Goal: Task Accomplishment & Management: Use online tool/utility

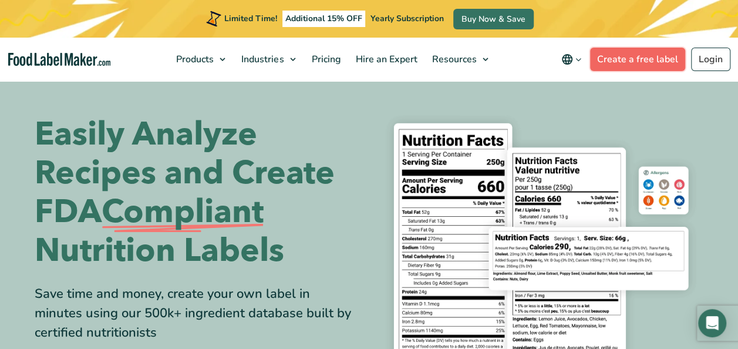
click at [632, 60] on link "Create a free label" at bounding box center [637, 59] width 95 height 23
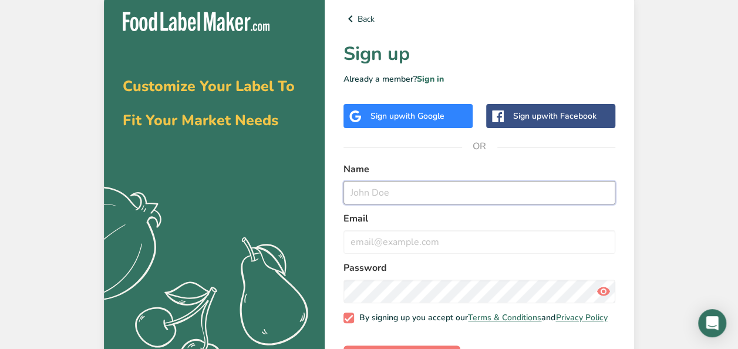
click at [382, 191] on input "text" at bounding box center [479, 192] width 272 height 23
type input "[PERSON_NAME]"
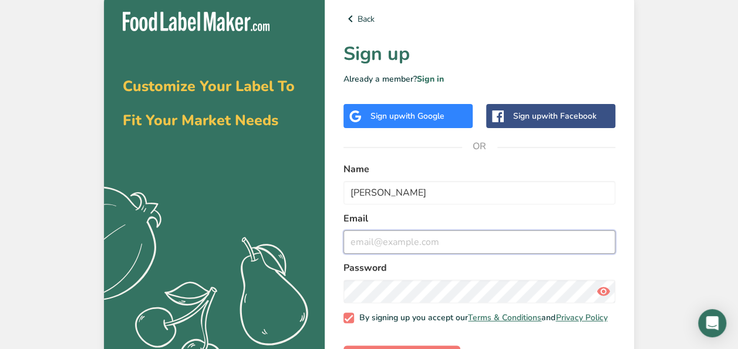
click at [380, 247] on input "email" at bounding box center [479, 241] width 272 height 23
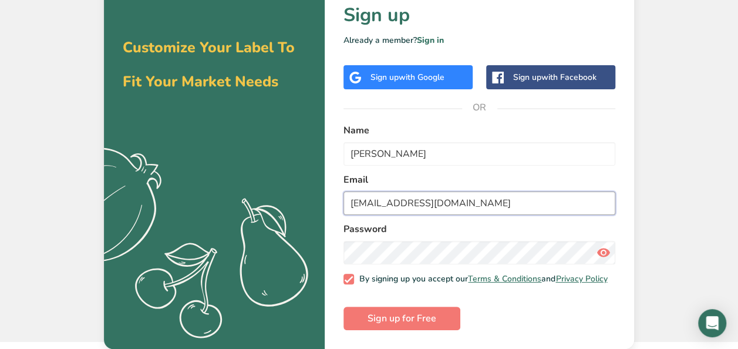
type input "[EMAIL_ADDRESS][DOMAIN_NAME]"
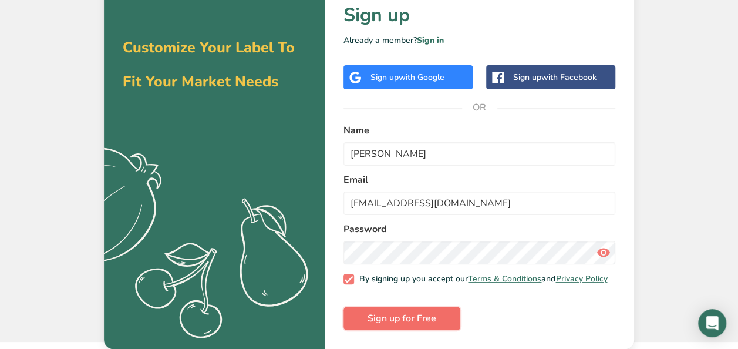
click at [379, 322] on span "Sign up for Free" at bounding box center [402, 318] width 69 height 14
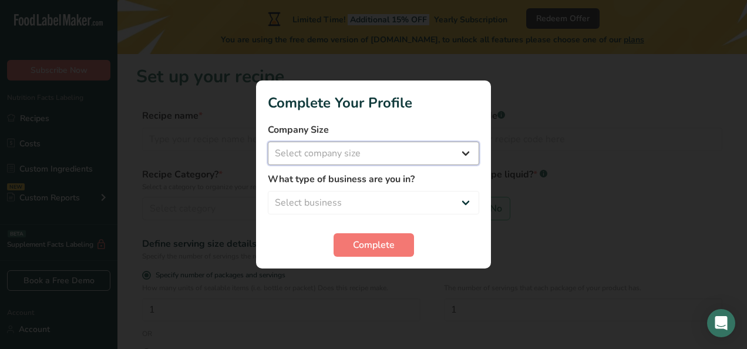
click at [369, 156] on select "Select company size Fewer than 10 Employees 10 to 50 Employees 51 to 500 Employ…" at bounding box center [373, 152] width 211 height 23
select select "1"
click at [268, 141] on select "Select company size Fewer than 10 Employees 10 to 50 Employees 51 to 500 Employ…" at bounding box center [373, 152] width 211 height 23
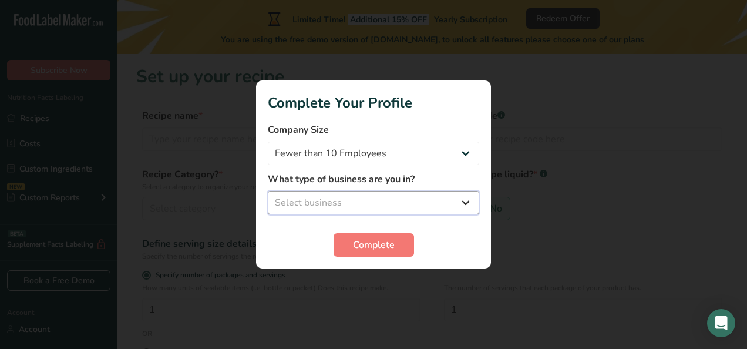
click at [368, 201] on select "Select business Packaged Food Manufacturer Restaurant & Cafe Bakery Meal Plans …" at bounding box center [373, 202] width 211 height 23
select select "1"
click at [268, 191] on select "Select business Packaged Food Manufacturer Restaurant & Cafe Bakery Meal Plans …" at bounding box center [373, 202] width 211 height 23
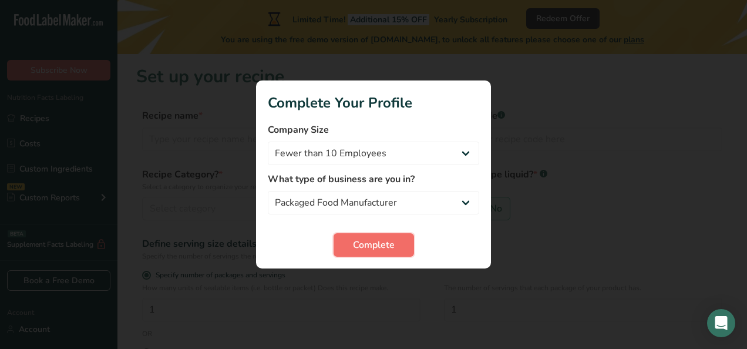
click at [368, 248] on span "Complete" at bounding box center [374, 245] width 42 height 14
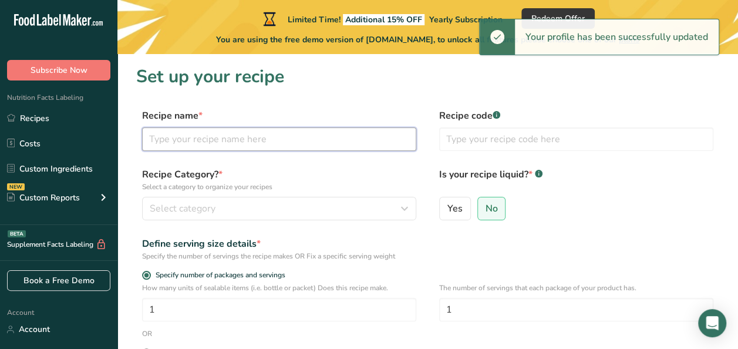
click at [275, 141] on input "text" at bounding box center [279, 138] width 274 height 23
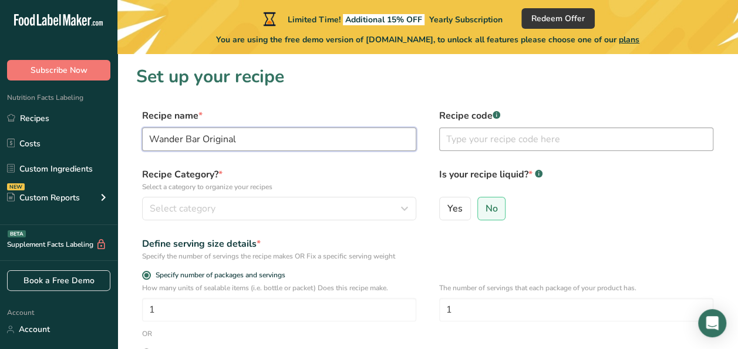
type input "Wander Bar Original"
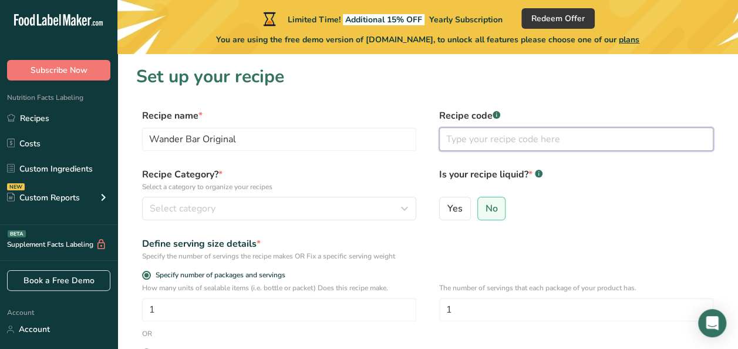
click at [454, 139] on input "text" at bounding box center [576, 138] width 274 height 23
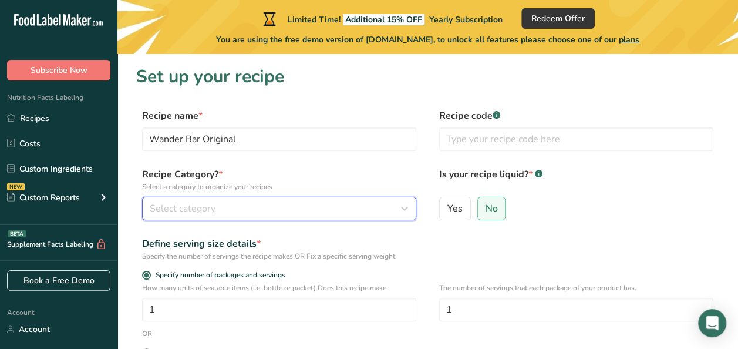
click at [280, 204] on div "Select category" at bounding box center [276, 208] width 252 height 14
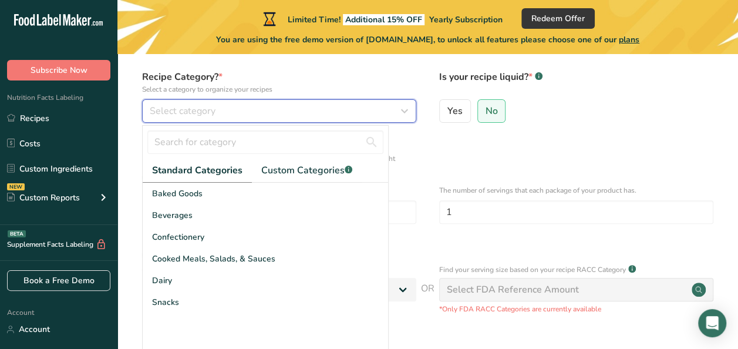
scroll to position [98, 0]
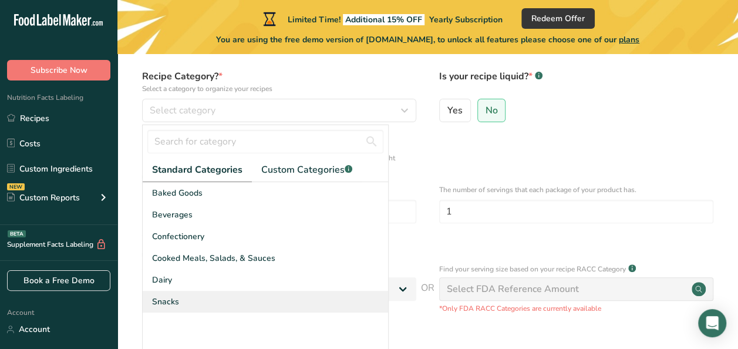
click at [211, 294] on div "Snacks" at bounding box center [265, 302] width 245 height 22
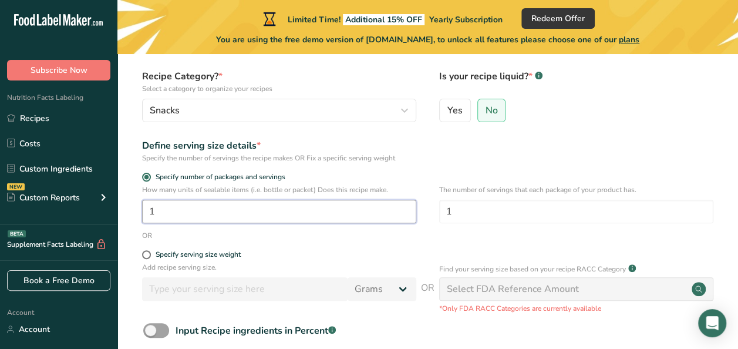
click at [263, 207] on input "1" at bounding box center [279, 211] width 274 height 23
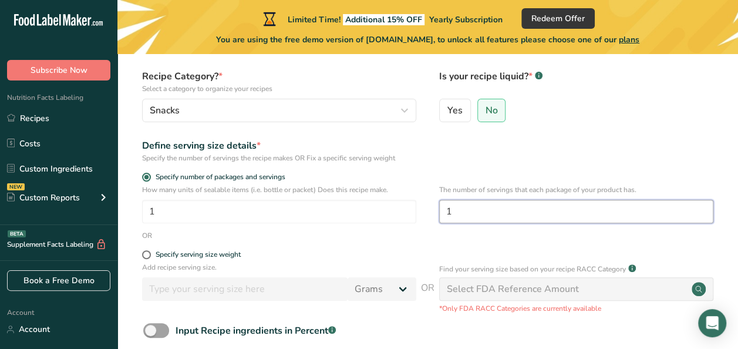
click at [452, 205] on input "1" at bounding box center [576, 211] width 274 height 23
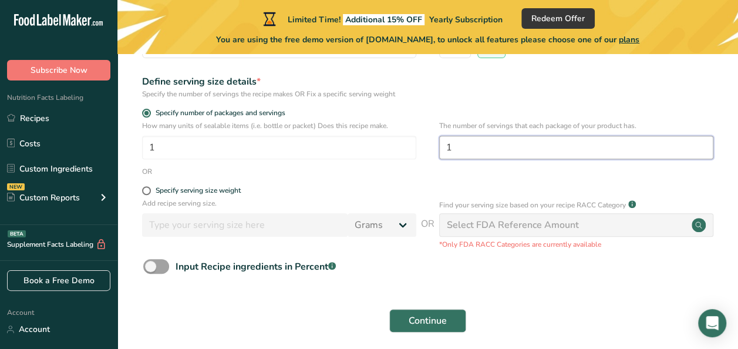
scroll to position [163, 0]
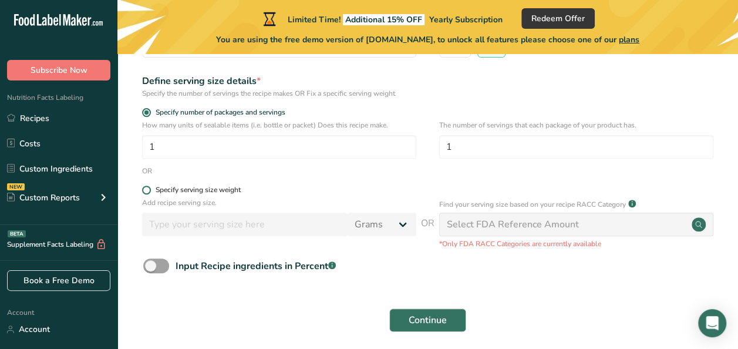
click at [150, 190] on span at bounding box center [146, 190] width 9 height 9
click at [150, 190] on input "Specify serving size weight" at bounding box center [146, 190] width 8 height 8
radio input "true"
radio input "false"
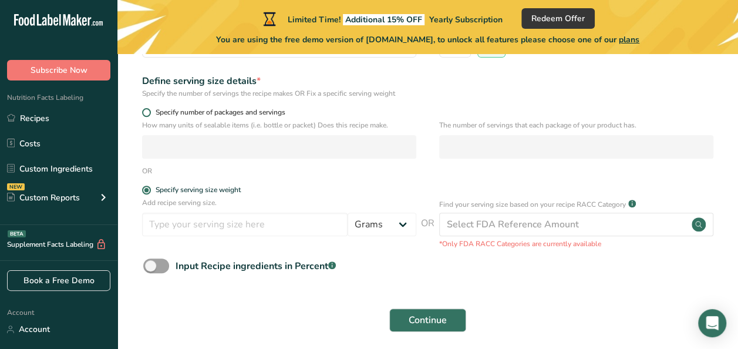
click at [146, 113] on span at bounding box center [146, 112] width 9 height 9
click at [146, 113] on input "Specify number of packages and servings" at bounding box center [146, 113] width 8 height 8
radio input "true"
radio input "false"
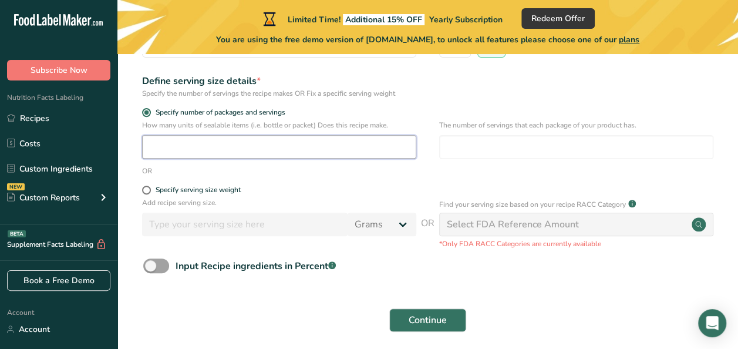
click at [190, 136] on input "number" at bounding box center [279, 146] width 274 height 23
type input "1"
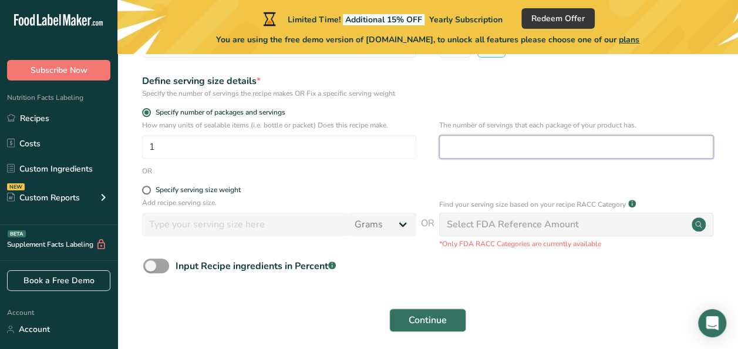
click at [505, 140] on input "number" at bounding box center [576, 146] width 274 height 23
type input "1"
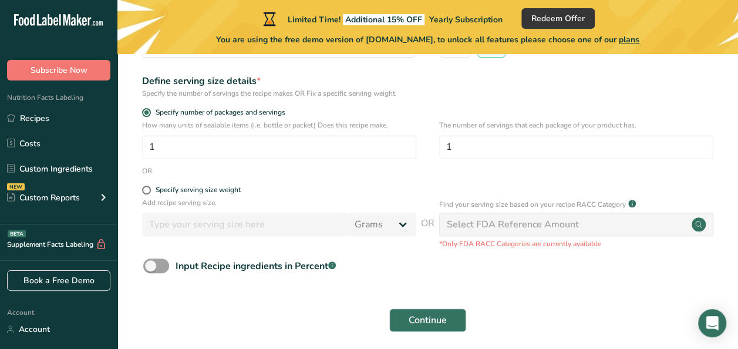
click at [347, 281] on div "Input Recipe ingredients in Percent .a-a{fill:#347362;}.b-a{fill:#fff;}" at bounding box center [427, 270] width 583 height 24
click at [155, 267] on span at bounding box center [156, 265] width 26 height 15
click at [151, 267] on input "Input Recipe ingredients in Percent .a-a{fill:#347362;}.b-a{fill:#fff;}" at bounding box center [147, 266] width 8 height 8
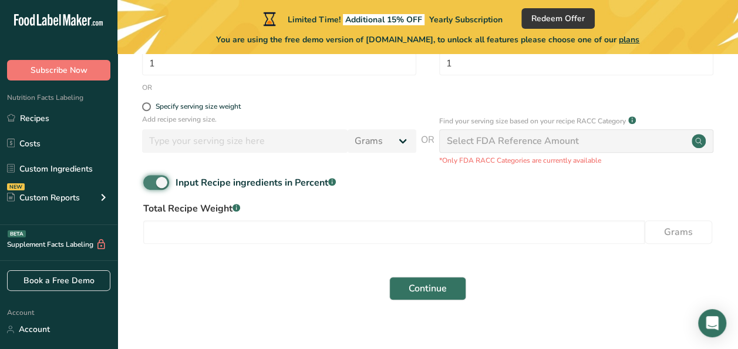
scroll to position [261, 0]
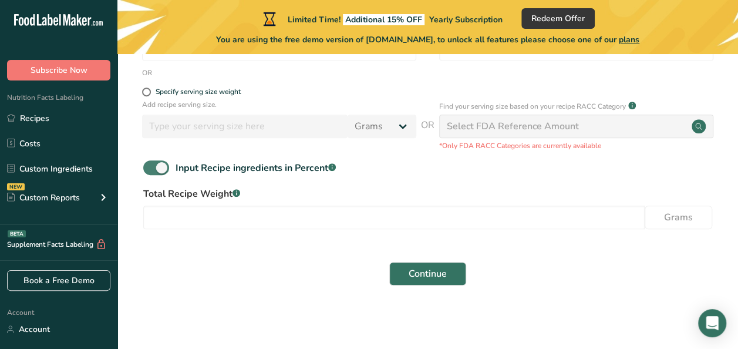
click at [162, 171] on span at bounding box center [156, 167] width 26 height 15
click at [151, 171] on input "Input Recipe ingredients in Percent .a-a{fill:#347362;}.b-a{fill:#fff;}" at bounding box center [147, 168] width 8 height 8
checkbox input "false"
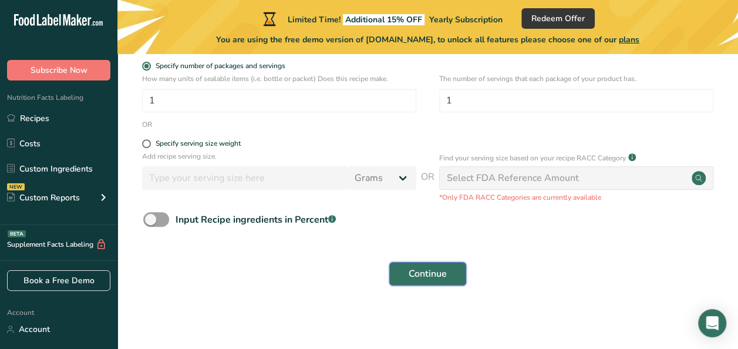
click at [418, 274] on span "Continue" at bounding box center [428, 274] width 38 height 14
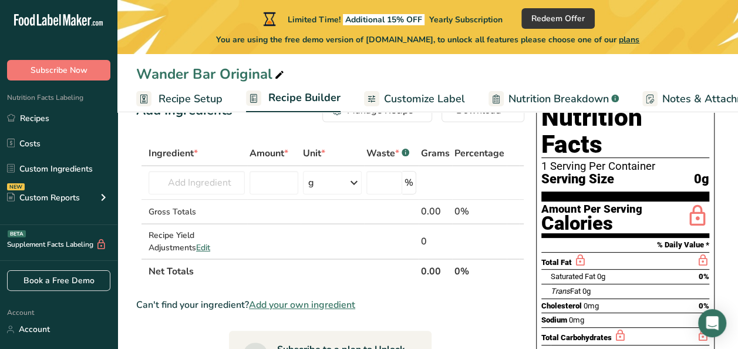
scroll to position [38, 0]
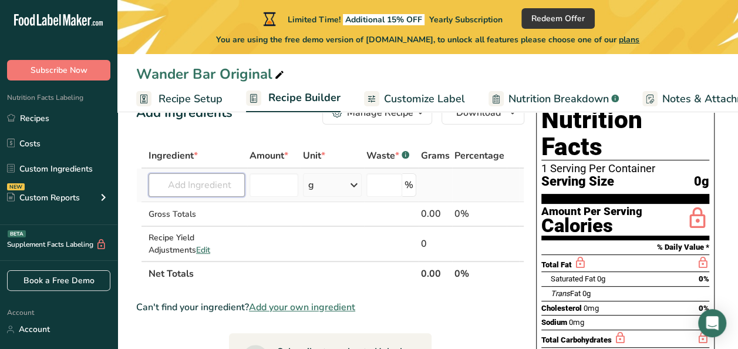
click at [220, 184] on input "text" at bounding box center [197, 184] width 96 height 23
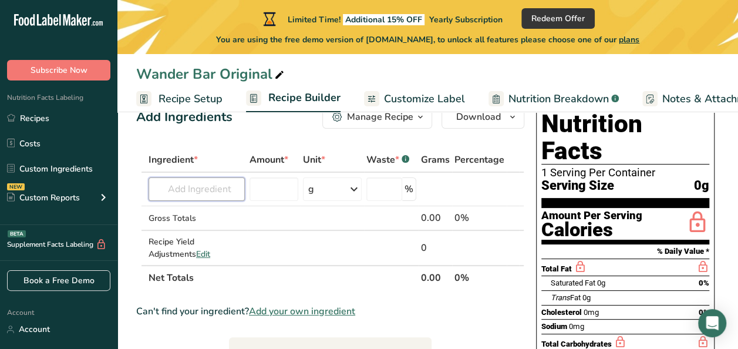
scroll to position [29, 0]
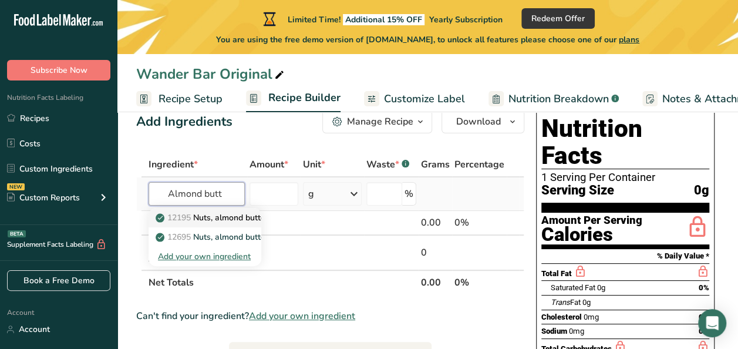
type input "Almond butt"
click at [203, 215] on p "12195 Nuts, almond butter, plain, without salt added" at bounding box center [262, 217] width 208 height 12
type input "Nuts, almond butter, plain, without salt added"
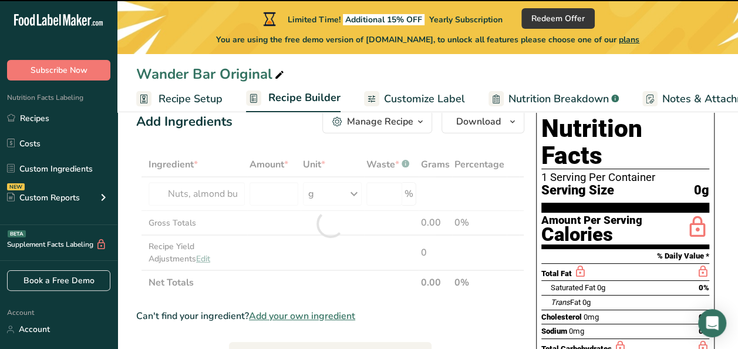
type input "0"
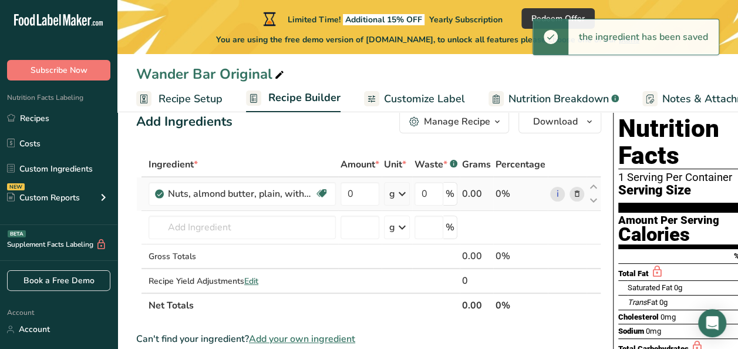
click at [392, 190] on div "g" at bounding box center [392, 194] width 6 height 14
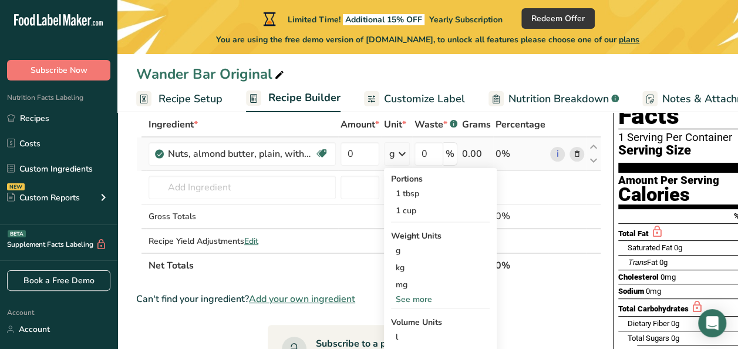
scroll to position [69, 0]
click at [414, 299] on div "See more" at bounding box center [440, 298] width 99 height 12
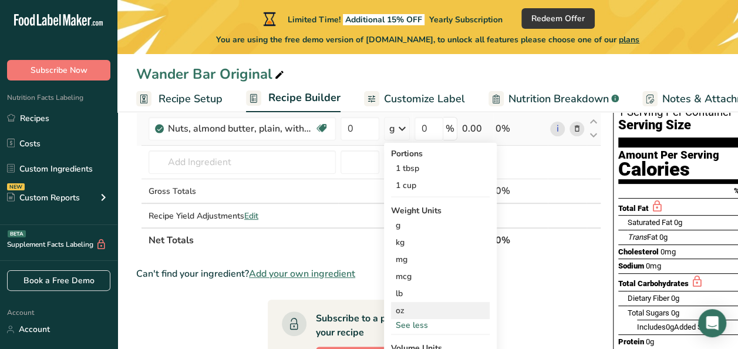
click at [411, 311] on div "oz" at bounding box center [440, 310] width 99 height 17
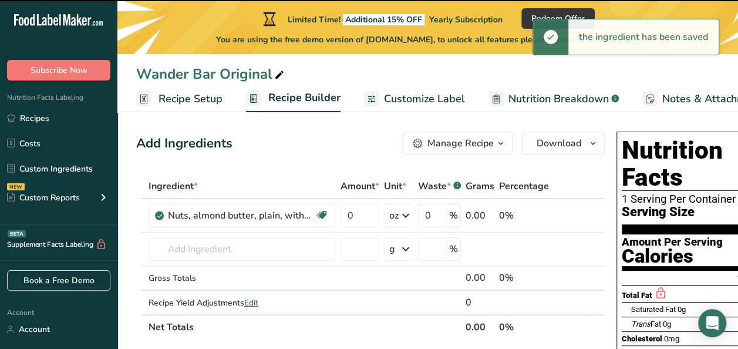
scroll to position [4, 0]
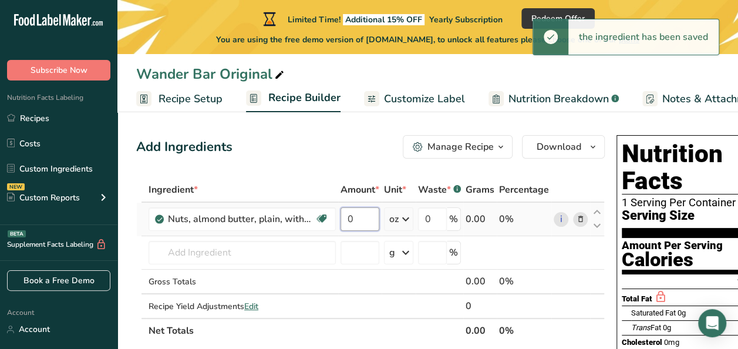
click at [357, 217] on input "0" at bounding box center [360, 218] width 39 height 23
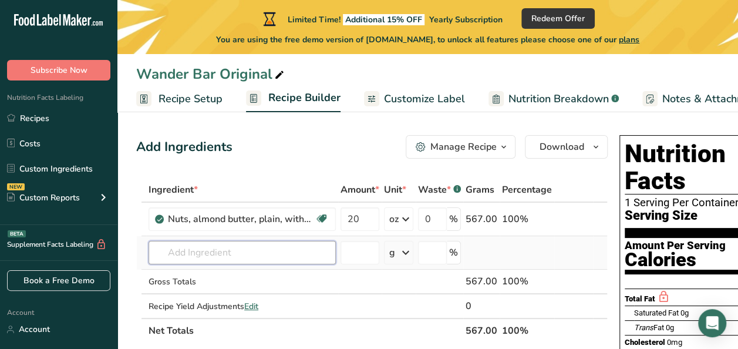
click at [316, 250] on div "Ingredient * Amount * Unit * Waste * .a-a{fill:#347362;}.b-a{fill:#fff;} Grams …" at bounding box center [371, 260] width 471 height 166
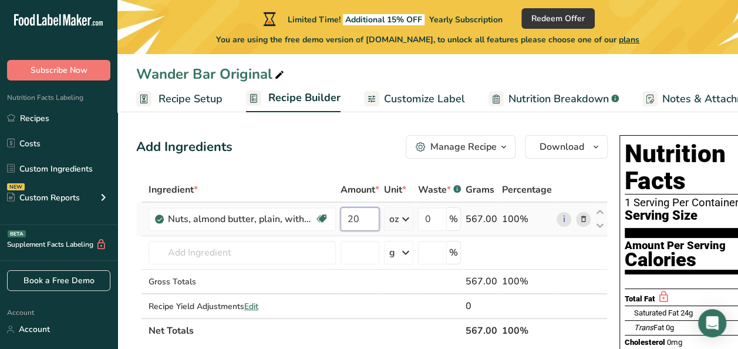
click at [358, 223] on input "20" at bounding box center [360, 218] width 39 height 23
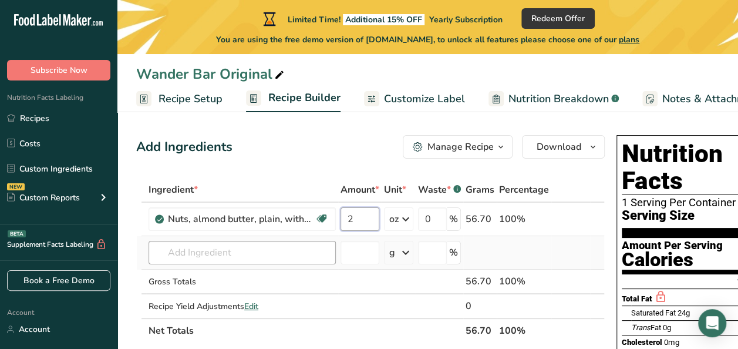
type input "2"
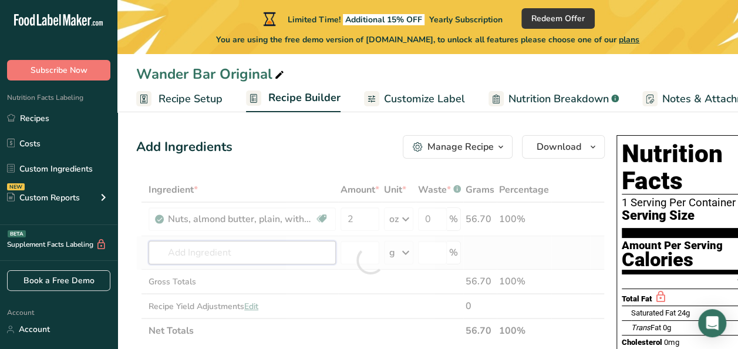
click at [286, 252] on div "Ingredient * Amount * Unit * Waste * .a-a{fill:#347362;}.b-a{fill:#fff;} Grams …" at bounding box center [370, 260] width 468 height 166
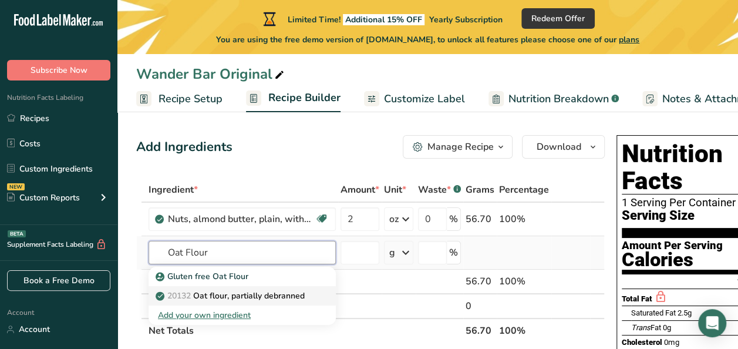
type input "Oat Flour"
click at [243, 295] on p "20132 Oat flour, partially debranned" at bounding box center [231, 295] width 147 height 12
type input "Oat flour, partially debranned"
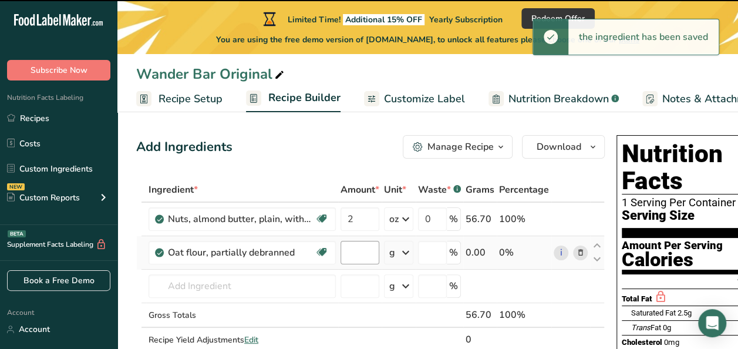
type input "0"
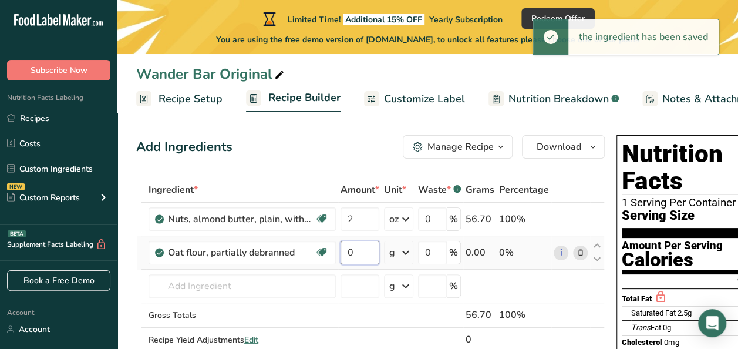
click at [360, 248] on input "0" at bounding box center [360, 252] width 39 height 23
type input "1"
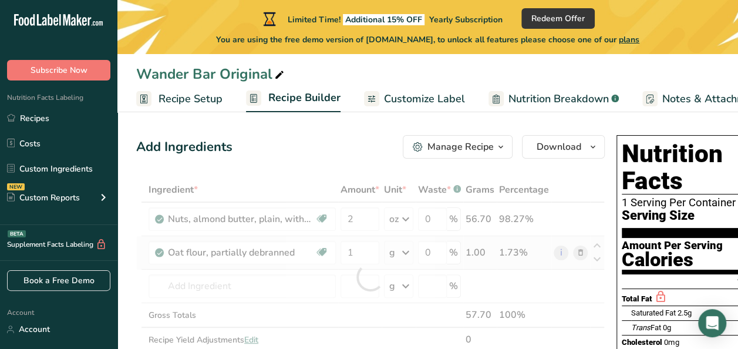
click at [396, 252] on div "Ingredient * Amount * Unit * Waste * .a-a{fill:#347362;}.b-a{fill:#fff;} Grams …" at bounding box center [370, 276] width 468 height 199
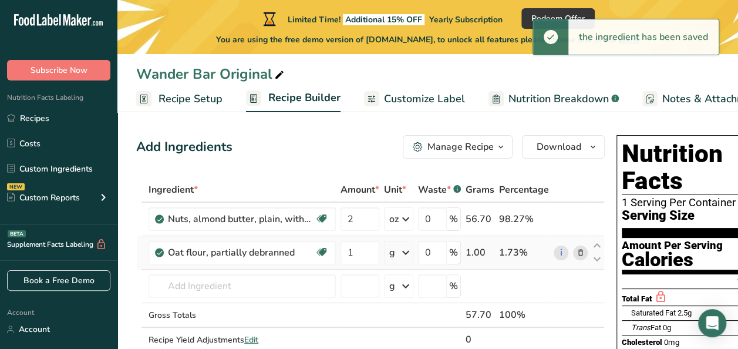
click at [406, 251] on icon at bounding box center [406, 252] width 14 height 21
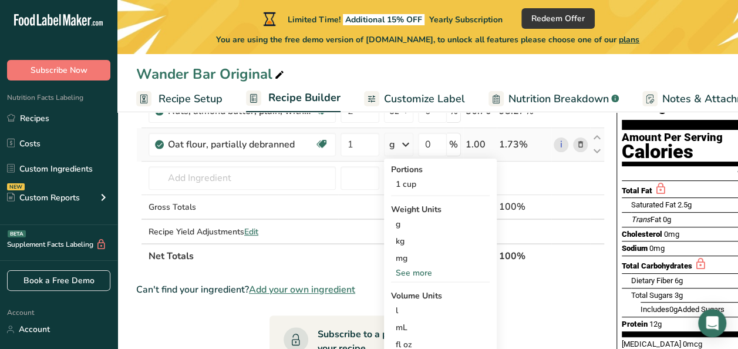
scroll to position [112, 0]
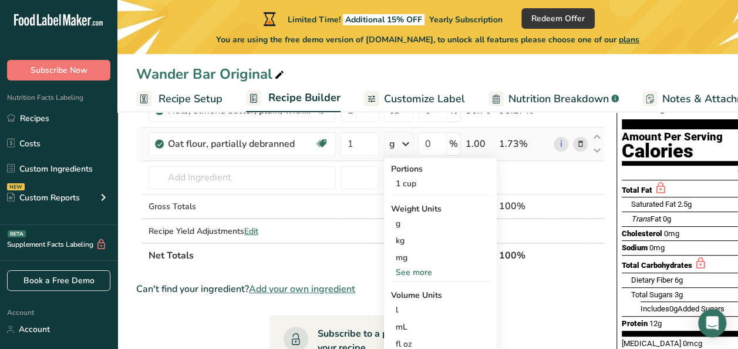
click at [414, 274] on div "See more" at bounding box center [440, 272] width 99 height 12
click at [403, 304] on div "oz" at bounding box center [440, 308] width 99 height 17
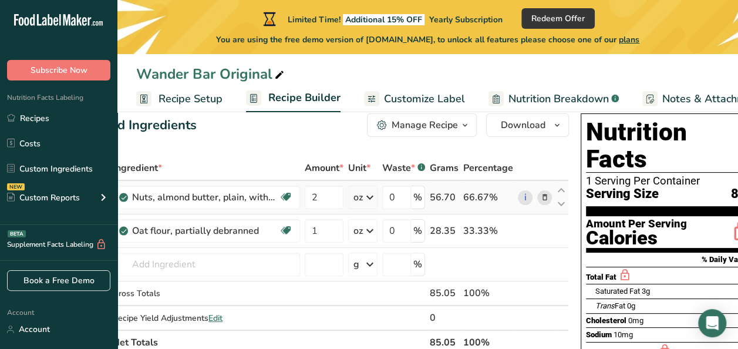
scroll to position [0, 0]
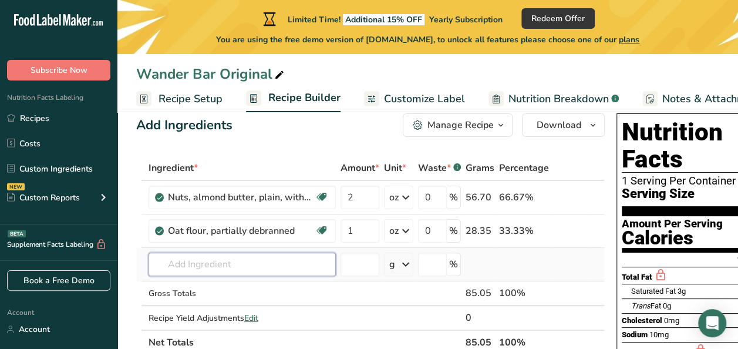
click at [198, 269] on input "text" at bounding box center [242, 263] width 187 height 23
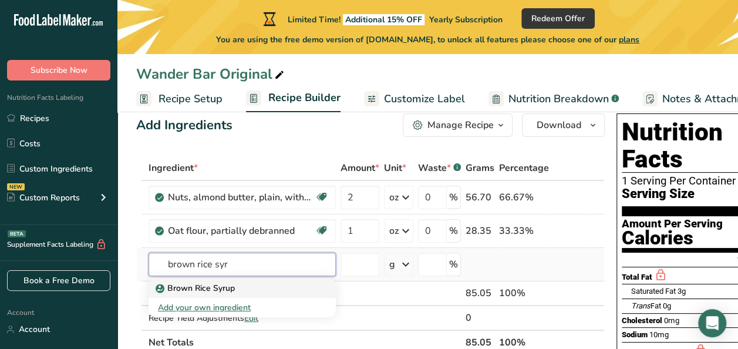
type input "brown rice syr"
click at [189, 288] on p "Brown Rice Syrup" at bounding box center [196, 288] width 77 height 12
type input "Brown Rice Syrup"
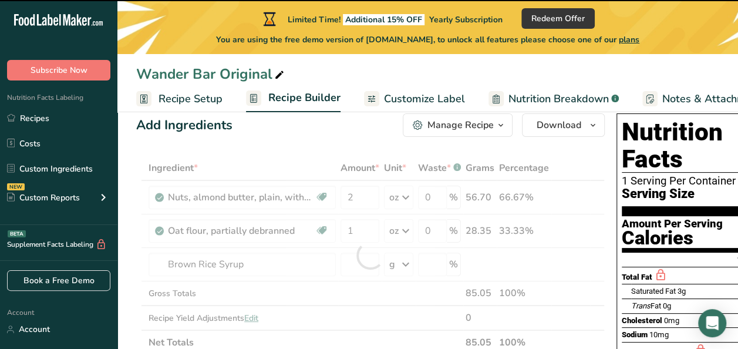
type input "0"
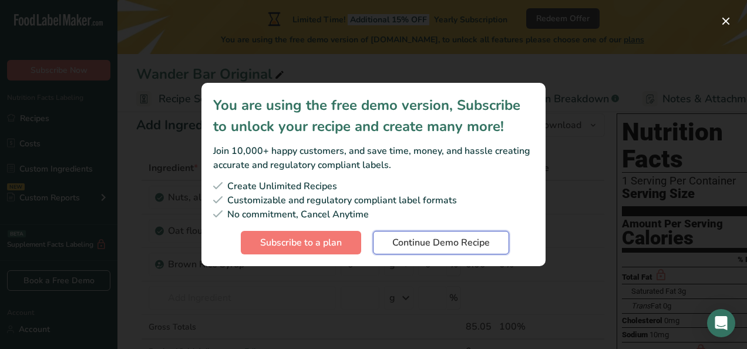
click at [410, 242] on span "Continue Demo Recipe" at bounding box center [440, 242] width 97 height 14
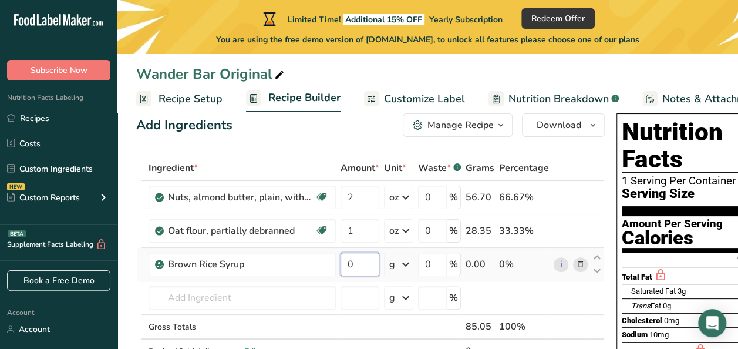
click at [364, 261] on input "0" at bounding box center [360, 263] width 39 height 23
type input "1"
click at [395, 262] on div "Ingredient * Amount * Unit * Waste * .a-a{fill:#347362;}.b-a{fill:#fff;} Grams …" at bounding box center [370, 272] width 468 height 232
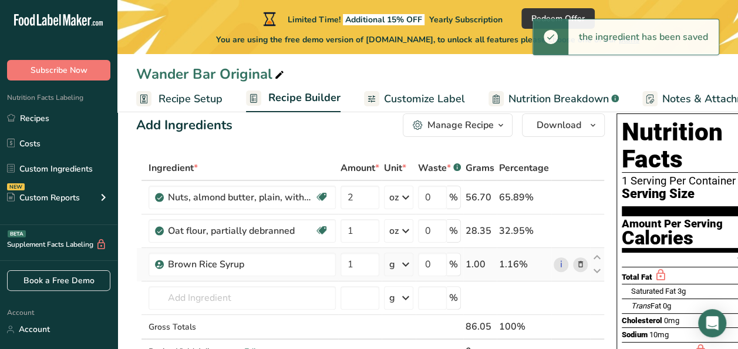
click at [411, 265] on icon at bounding box center [406, 264] width 14 height 21
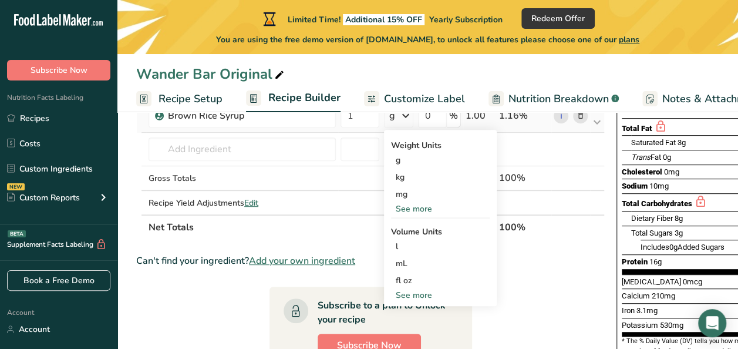
scroll to position [173, 0]
click at [400, 275] on div "fl oz" at bounding box center [440, 281] width 89 height 12
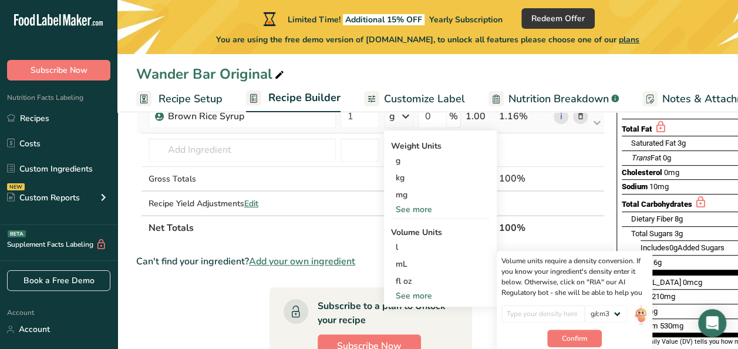
click at [412, 208] on div "See more" at bounding box center [440, 209] width 99 height 12
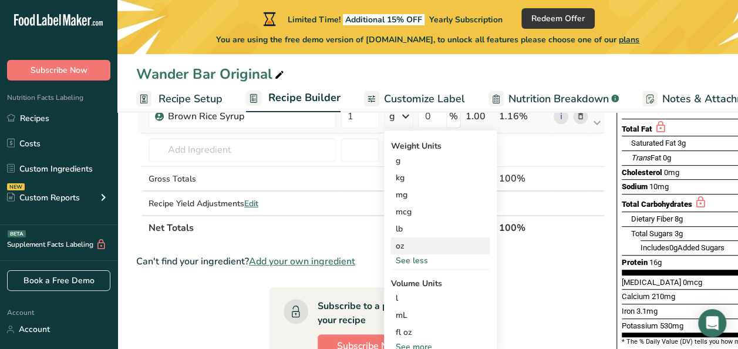
click at [407, 240] on div "oz" at bounding box center [440, 245] width 99 height 17
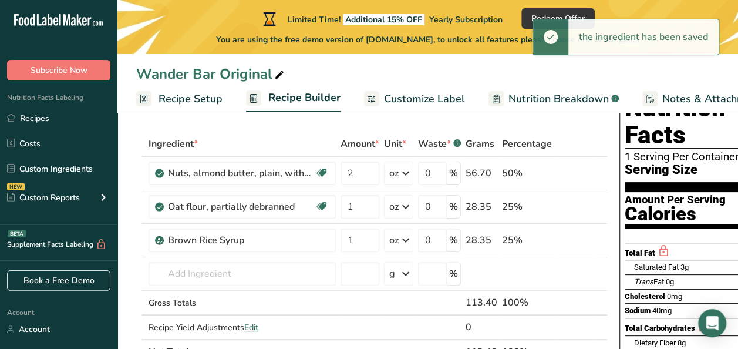
scroll to position [49, 0]
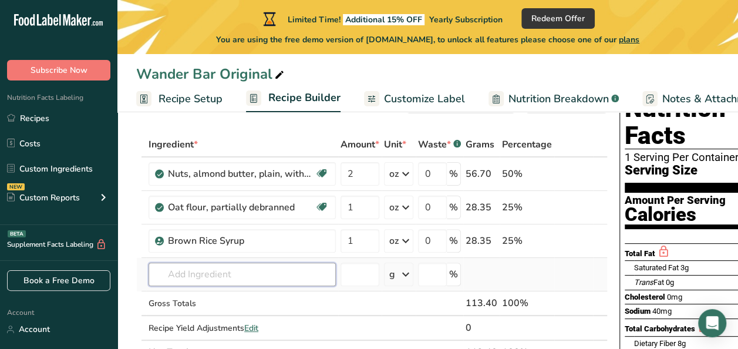
click at [250, 262] on input "text" at bounding box center [242, 273] width 187 height 23
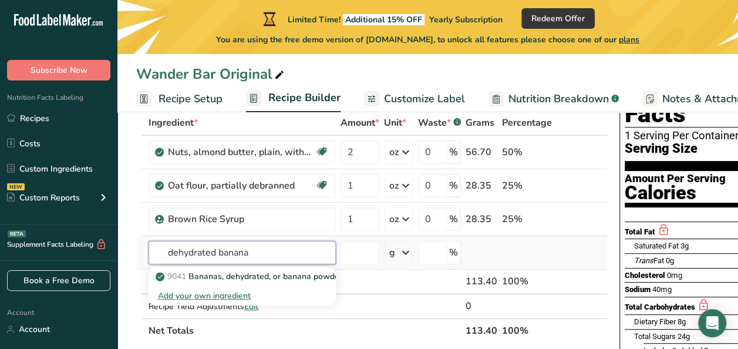
scroll to position [71, 0]
type input "dehydrated banana"
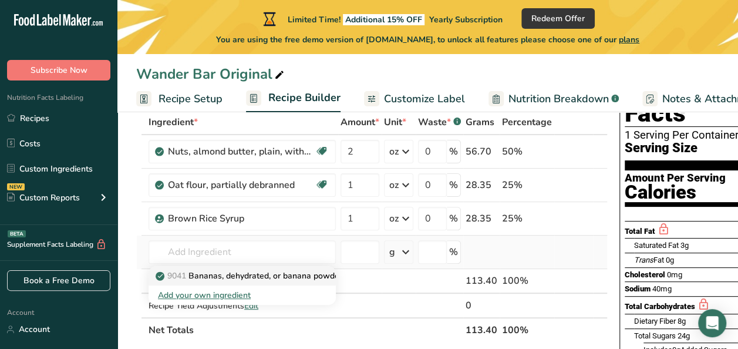
click at [250, 269] on p "9041 Bananas, dehydrated, or banana powder" at bounding box center [250, 275] width 184 height 12
type input "Bananas, dehydrated, or banana powder"
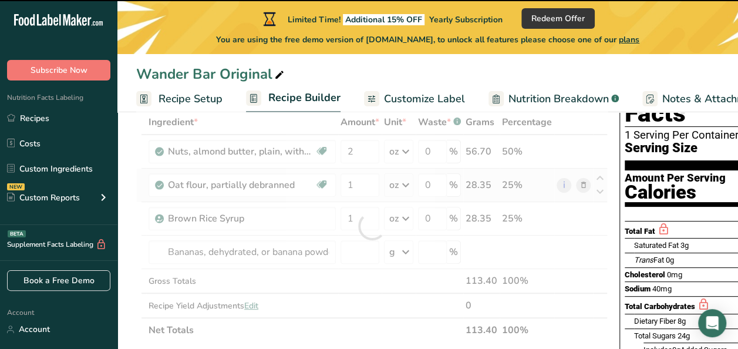
type input "0"
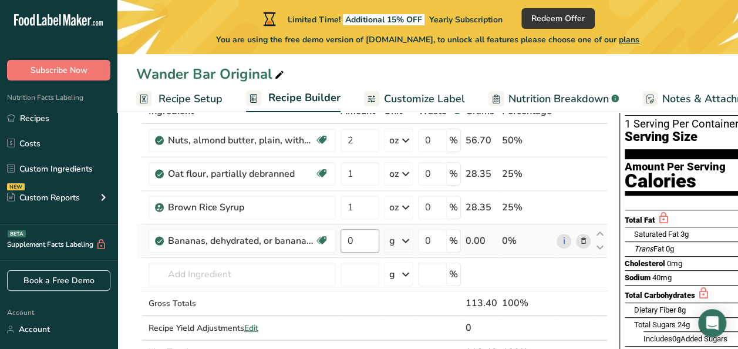
scroll to position [83, 0]
click at [350, 240] on input "0" at bounding box center [360, 239] width 39 height 23
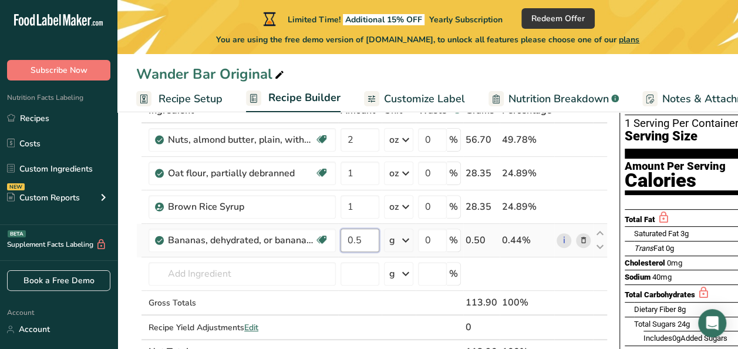
type input "0.5"
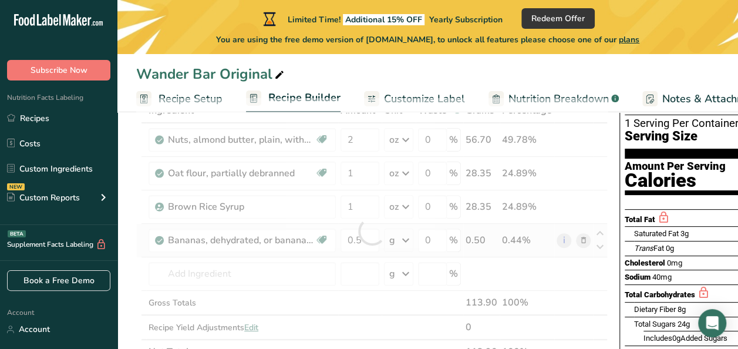
click at [407, 241] on div "Ingredient * Amount * Unit * Waste * .a-a{fill:#347362;}.b-a{fill:#fff;} Grams …" at bounding box center [371, 231] width 471 height 266
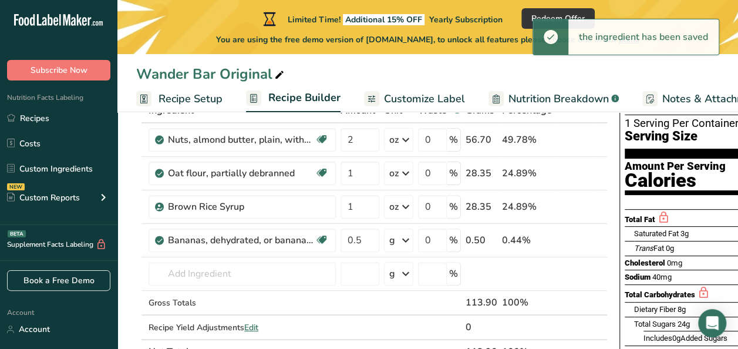
click at [406, 240] on icon at bounding box center [406, 240] width 14 height 21
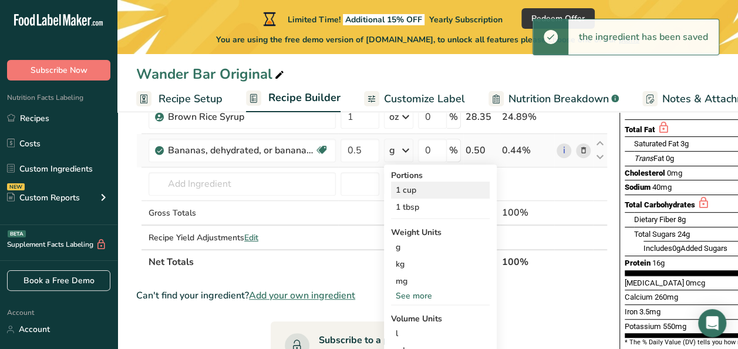
scroll to position [174, 0]
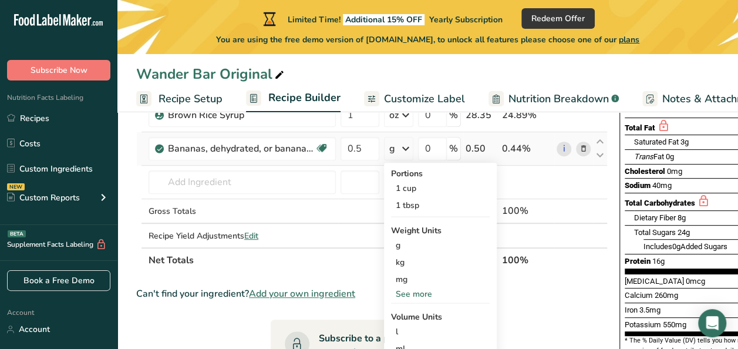
click at [407, 295] on div "See more" at bounding box center [440, 294] width 99 height 12
click at [407, 326] on div "oz" at bounding box center [440, 330] width 99 height 17
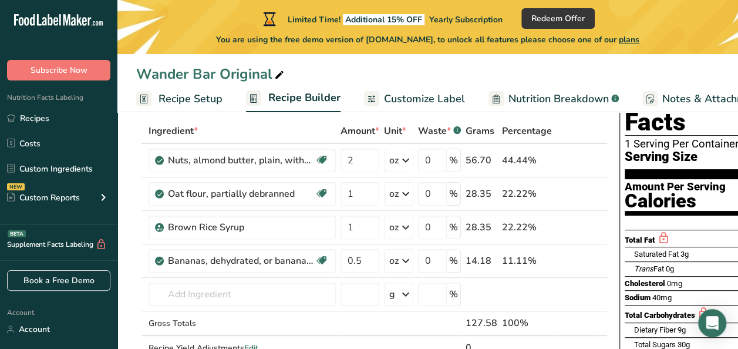
scroll to position [62, 0]
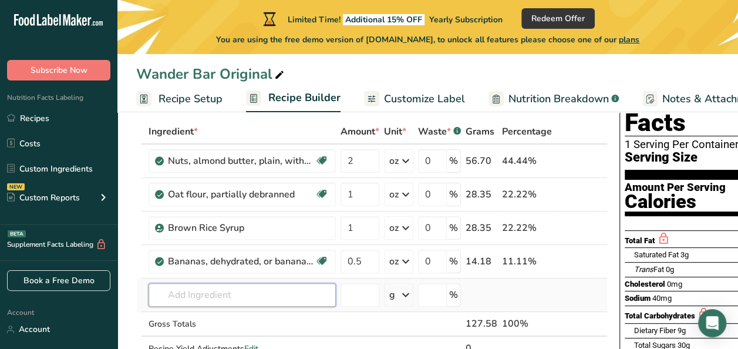
click at [225, 296] on input "text" at bounding box center [242, 294] width 187 height 23
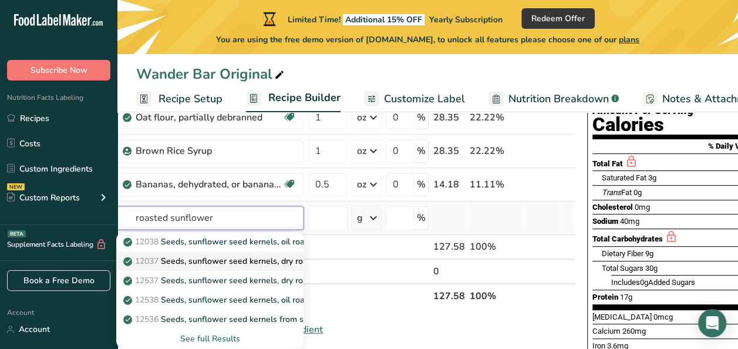
scroll to position [0, 32]
type input "roasted sunflower seeds"
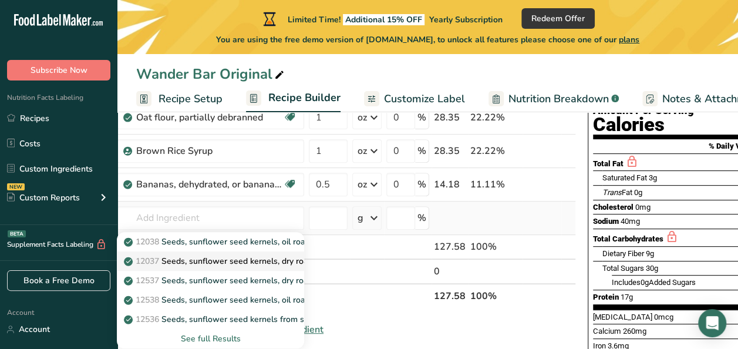
click at [250, 262] on p "12037 Seeds, sunflower seed kernels, dry roasted, without salt" at bounding box center [250, 261] width 248 height 12
type input "Seeds, sunflower seed kernels, dry roasted, without salt"
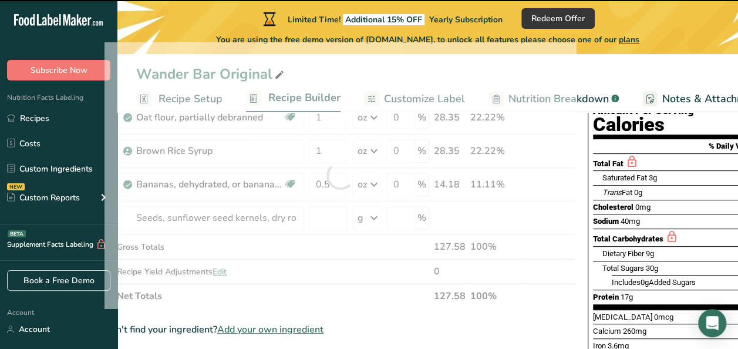
type input "0"
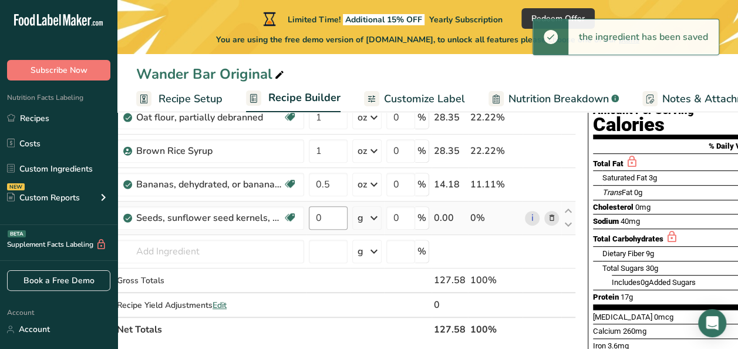
drag, startPoint x: 264, startPoint y: 217, endPoint x: 327, endPoint y: 214, distance: 63.5
click at [327, 214] on tr "Seeds, sunflower seed kernels, dry roasted, without salt Dairy free Gluten free…" at bounding box center [340, 217] width 470 height 33
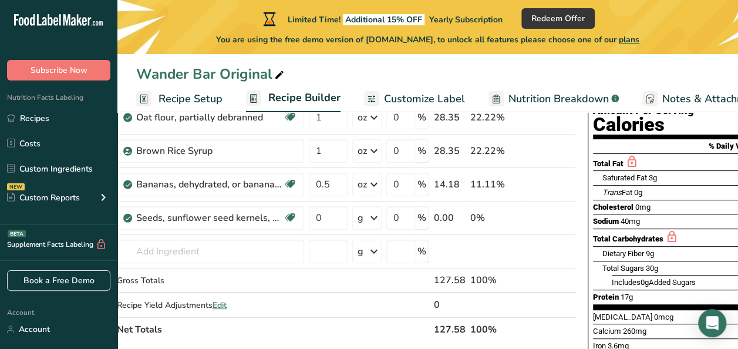
click at [336, 77] on div "Wander Bar Original" at bounding box center [427, 73] width 621 height 21
click at [335, 215] on input "0" at bounding box center [328, 217] width 39 height 23
type input "0.5"
click at [370, 217] on div "Ingredient * Amount * Unit * Waste * .a-a{fill:#347362;}.b-a{fill:#fff;} Grams …" at bounding box center [340, 191] width 471 height 299
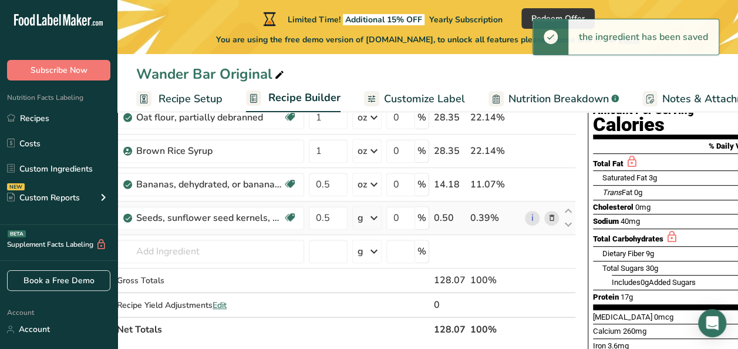
click at [370, 217] on icon at bounding box center [374, 217] width 14 height 21
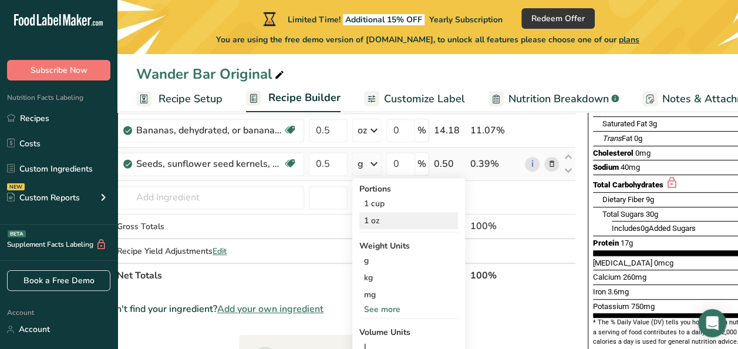
scroll to position [203, 0]
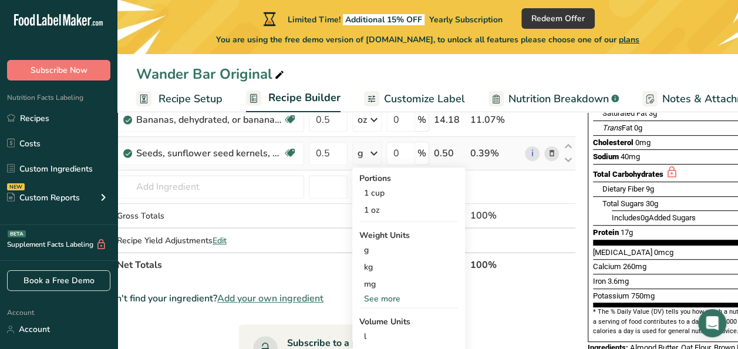
click at [380, 297] on div "See more" at bounding box center [408, 298] width 99 height 12
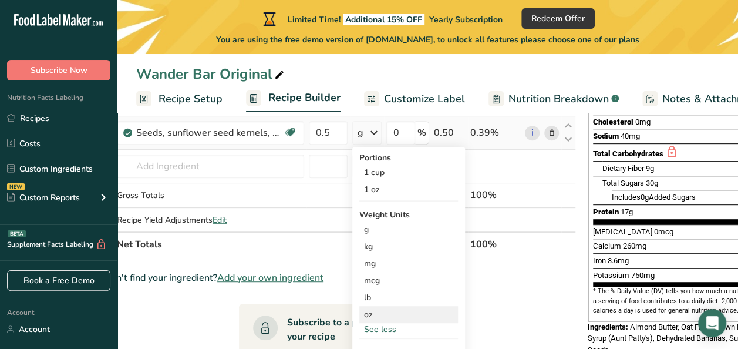
click at [369, 315] on div "oz" at bounding box center [408, 314] width 99 height 17
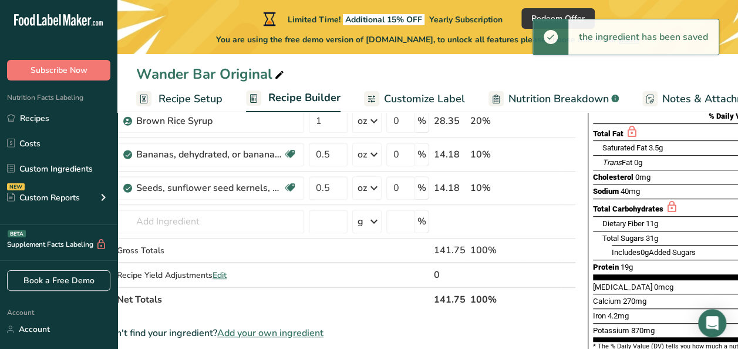
scroll to position [0, 0]
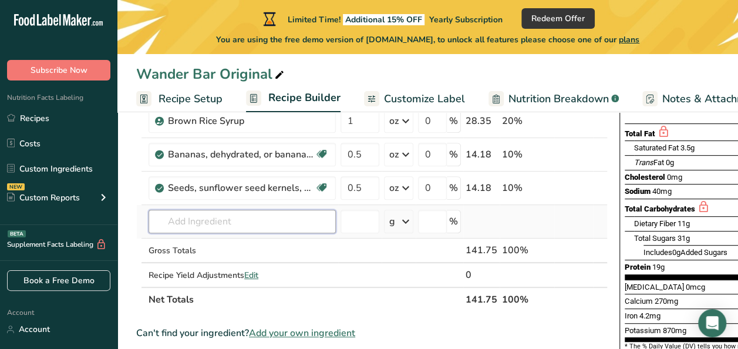
click at [213, 218] on input "text" at bounding box center [242, 221] width 187 height 23
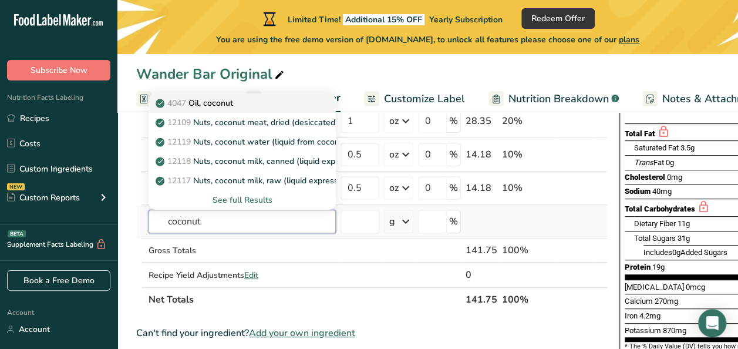
type input "coconut"
click at [232, 105] on p "4047 Oil, coconut" at bounding box center [195, 103] width 75 height 12
type input "Oil, coconut"
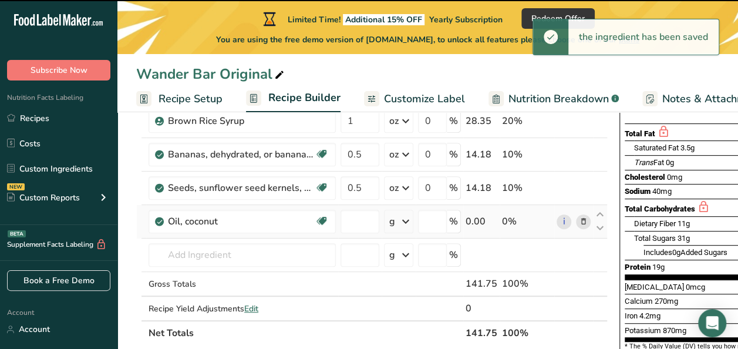
type input "0"
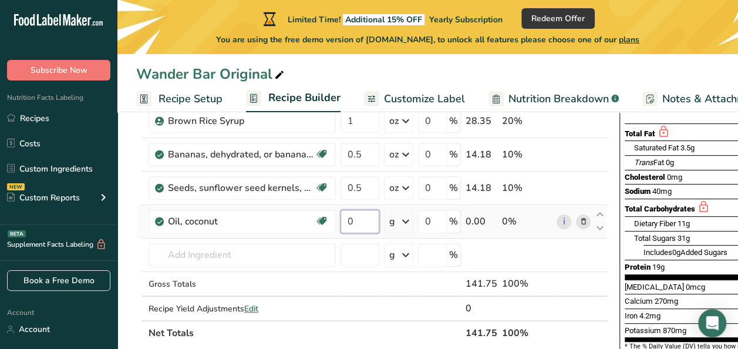
click at [358, 218] on input "0" at bounding box center [360, 221] width 39 height 23
type input "0.5"
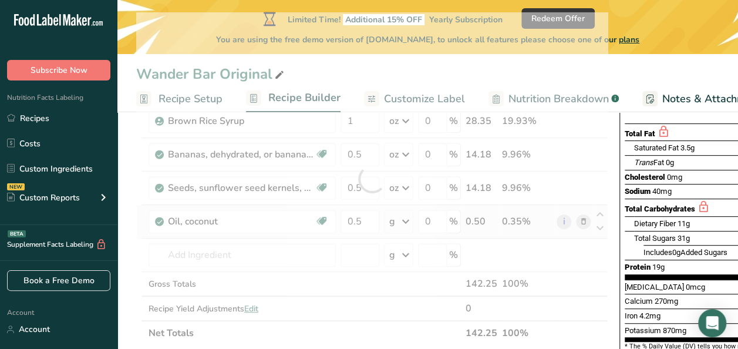
click at [401, 219] on div "Ingredient * Amount * Unit * Waste * .a-a{fill:#347362;}.b-a{fill:#fff;} Grams …" at bounding box center [371, 178] width 471 height 333
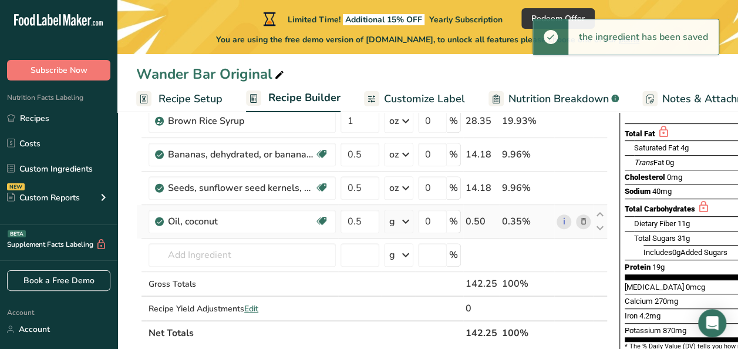
click at [402, 218] on icon at bounding box center [406, 221] width 14 height 21
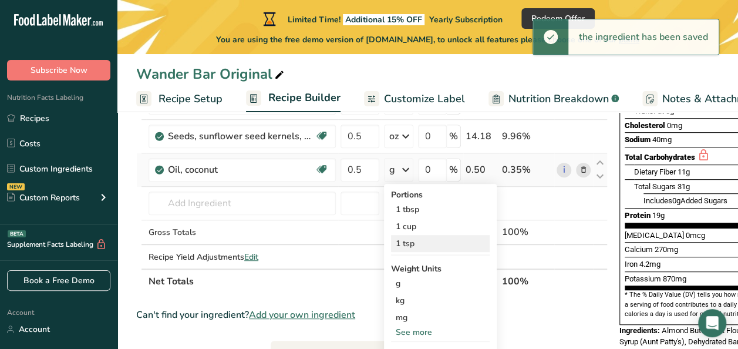
scroll to position [221, 0]
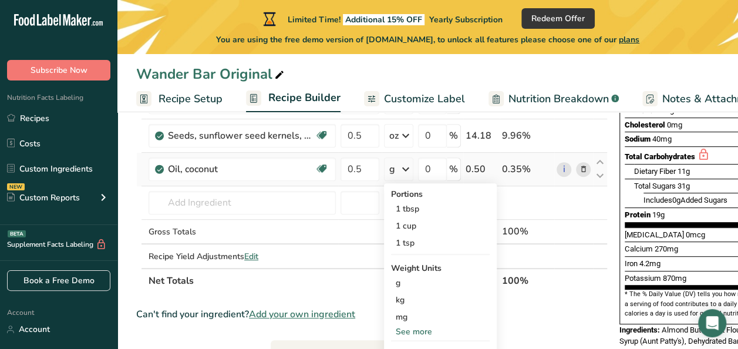
click at [413, 328] on div "See more" at bounding box center [440, 331] width 99 height 12
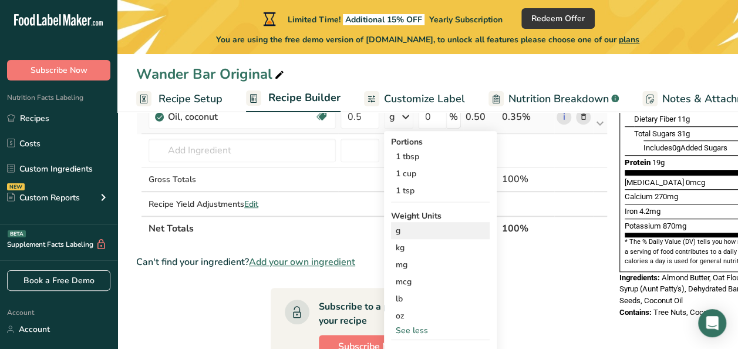
scroll to position [288, 0]
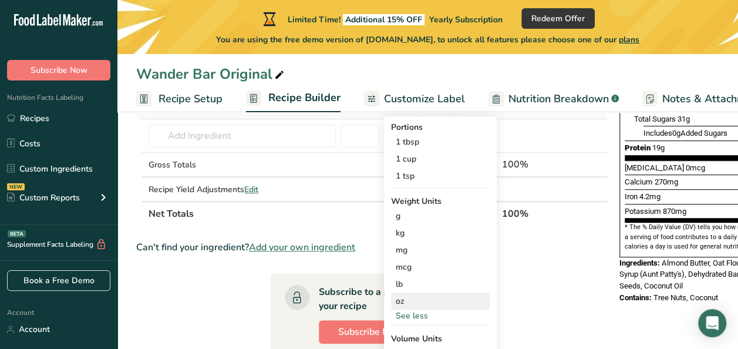
click at [407, 301] on div "oz" at bounding box center [440, 300] width 99 height 17
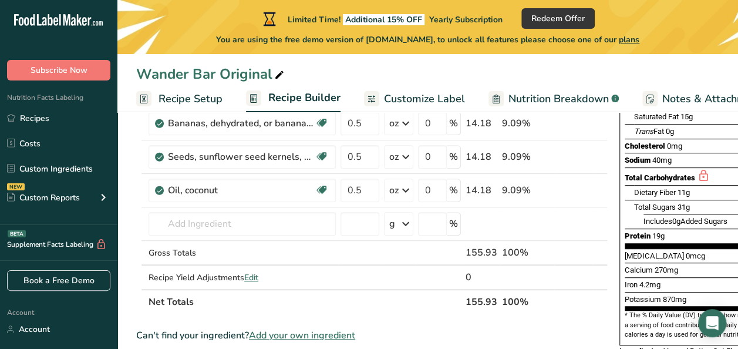
scroll to position [200, 0]
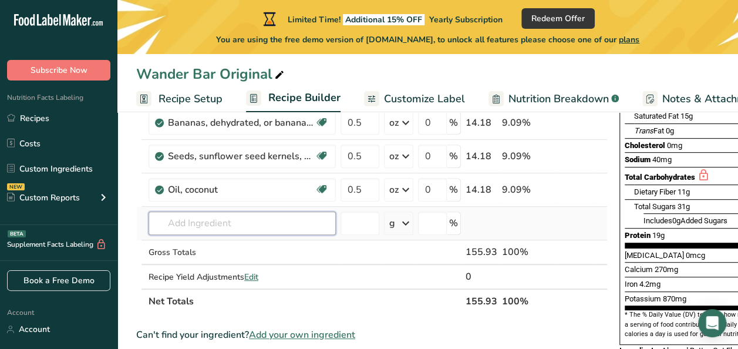
click at [210, 222] on input "text" at bounding box center [242, 222] width 187 height 23
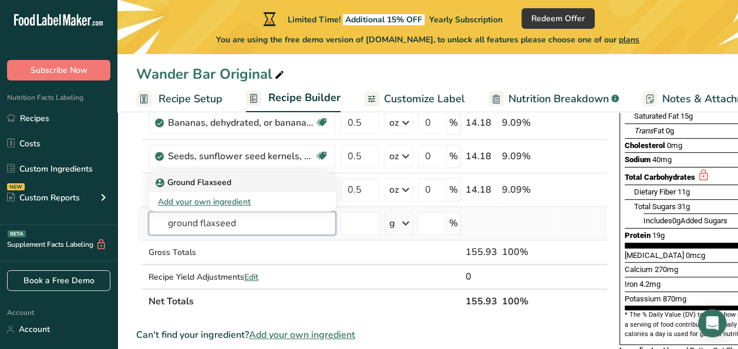
type input "ground flaxseed"
click at [220, 181] on p "Ground Flaxseed" at bounding box center [194, 182] width 73 height 12
type input "Ground Flaxseed"
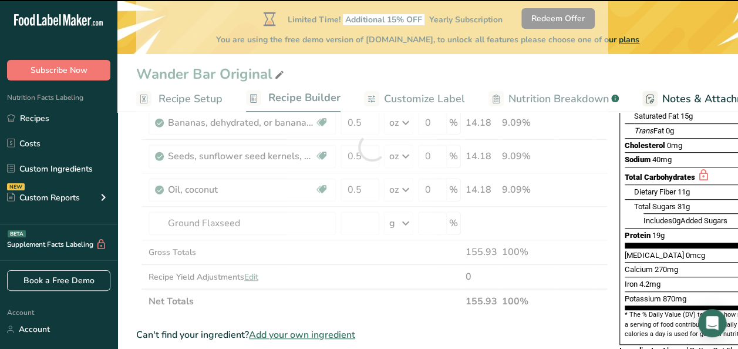
type input "0"
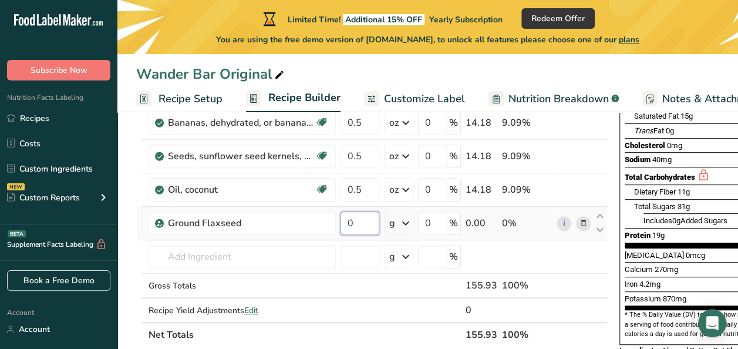
click at [365, 219] on input "0" at bounding box center [360, 222] width 39 height 23
type input "0.25"
click at [405, 219] on div "Ingredient * Amount * Unit * Waste * .a-a{fill:#347362;}.b-a{fill:#fff;} Grams …" at bounding box center [371, 164] width 471 height 366
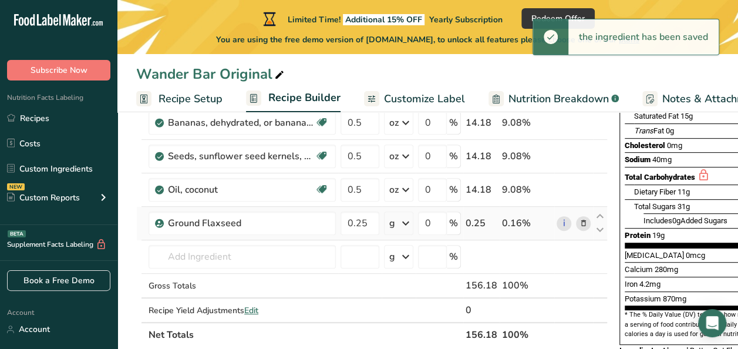
click at [405, 219] on icon at bounding box center [406, 223] width 14 height 21
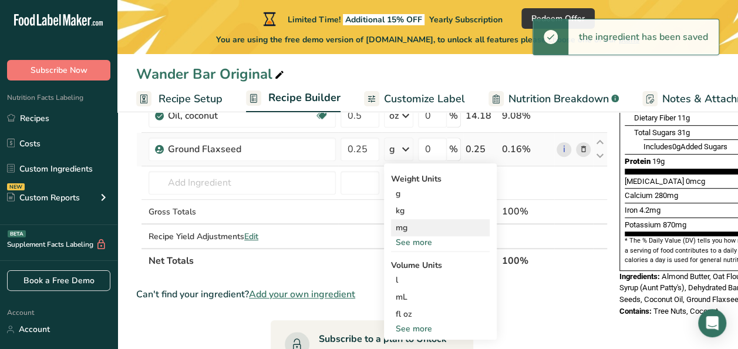
scroll to position [275, 0]
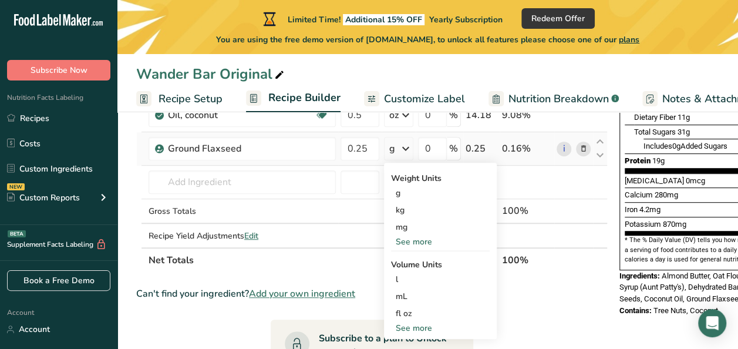
click at [414, 241] on div "See more" at bounding box center [440, 241] width 99 height 12
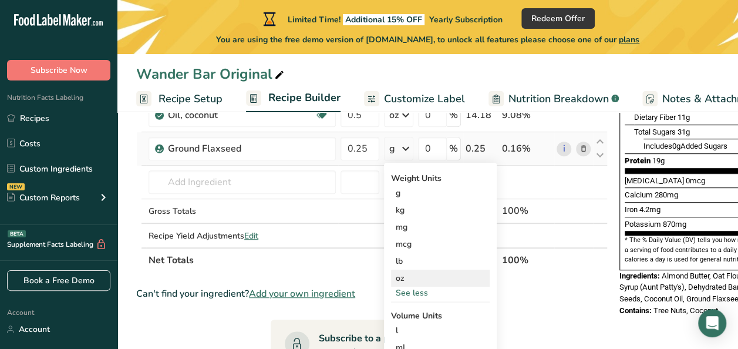
click at [410, 279] on div "oz" at bounding box center [440, 277] width 99 height 17
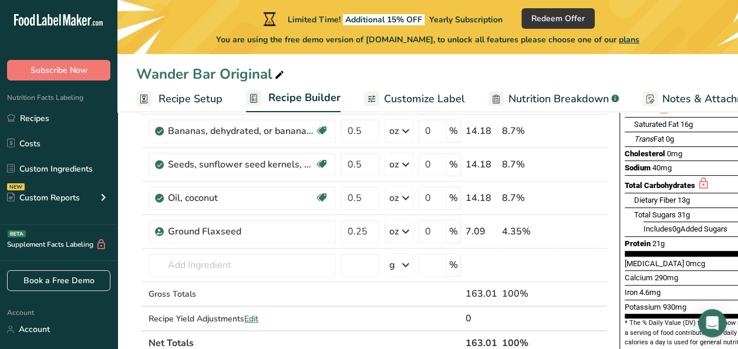
scroll to position [193, 0]
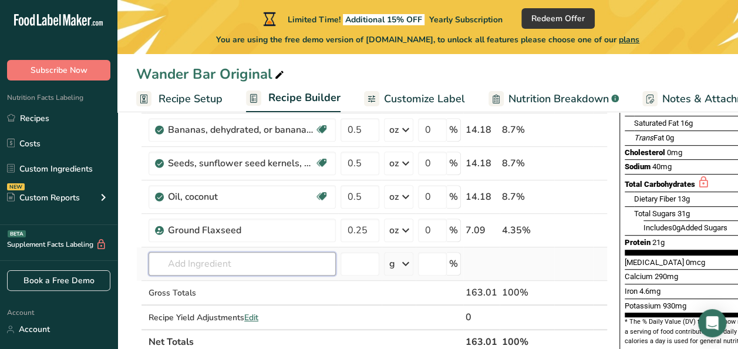
click at [286, 252] on input "text" at bounding box center [242, 263] width 187 height 23
type input "m"
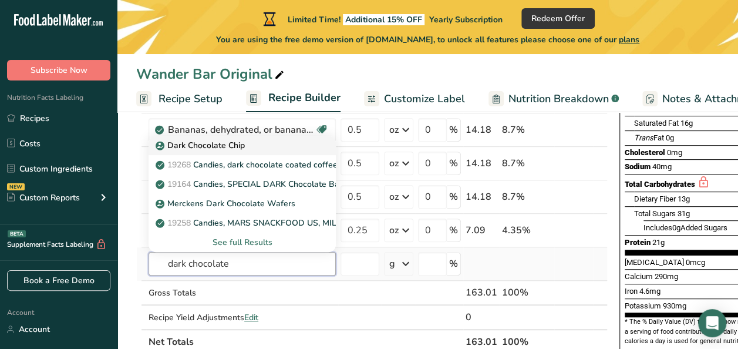
type input "dark chocolate"
click at [248, 145] on div "Dark Chocolate Chip" at bounding box center [233, 145] width 150 height 12
type input "Dark Chocolate Chip"
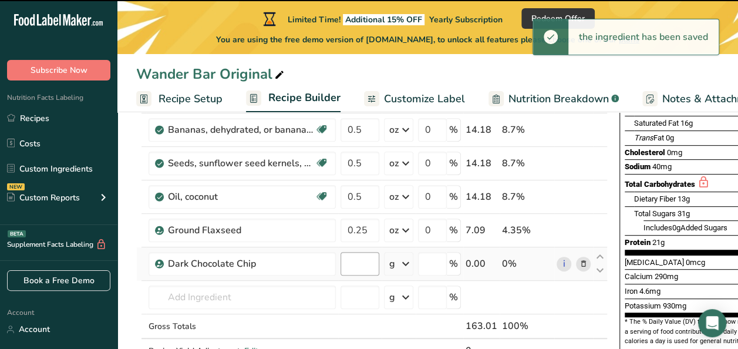
type input "0"
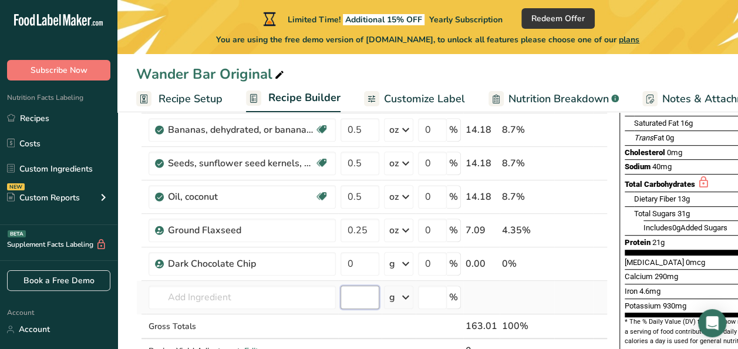
click at [362, 303] on input "number" at bounding box center [360, 296] width 39 height 23
click at [362, 264] on input "0" at bounding box center [360, 263] width 39 height 23
type input "0.5"
click at [402, 261] on div "Ingredient * Amount * Unit * Waste * .a-a{fill:#347362;}.b-a{fill:#fff;} Grams …" at bounding box center [371, 188] width 471 height 400
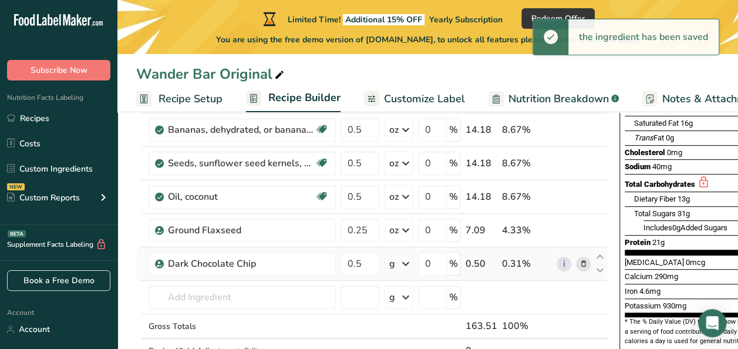
click at [404, 259] on icon at bounding box center [406, 263] width 14 height 21
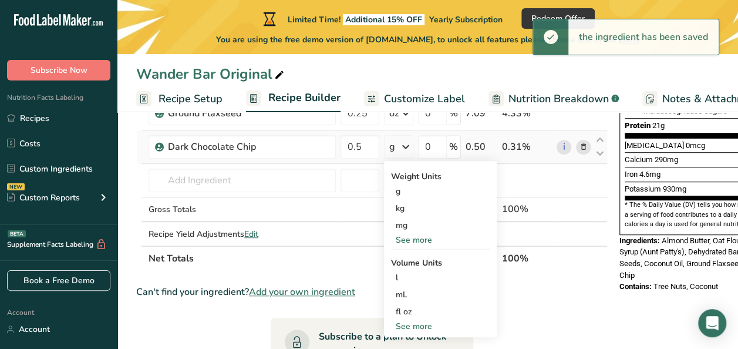
scroll to position [311, 0]
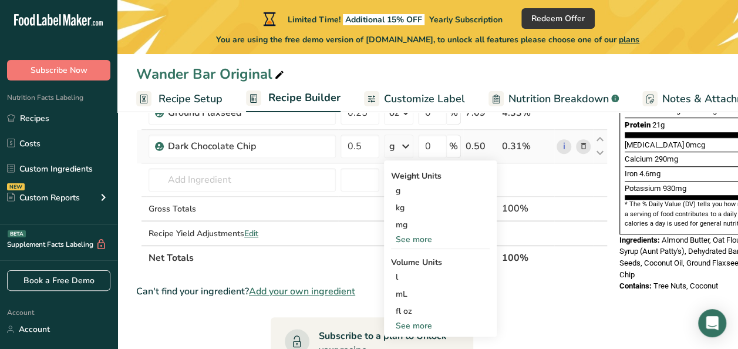
click at [409, 240] on div "See more" at bounding box center [440, 239] width 99 height 12
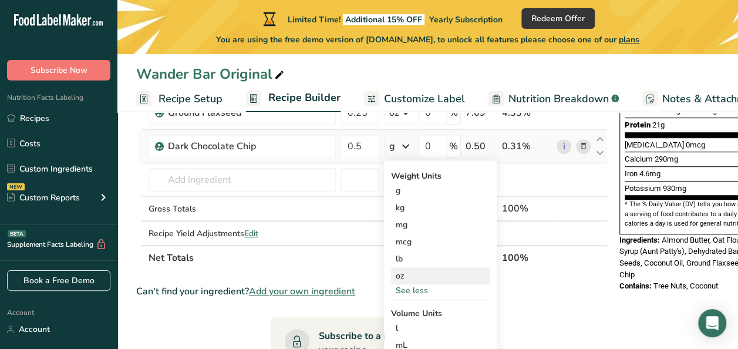
click at [407, 276] on div "oz" at bounding box center [440, 275] width 99 height 17
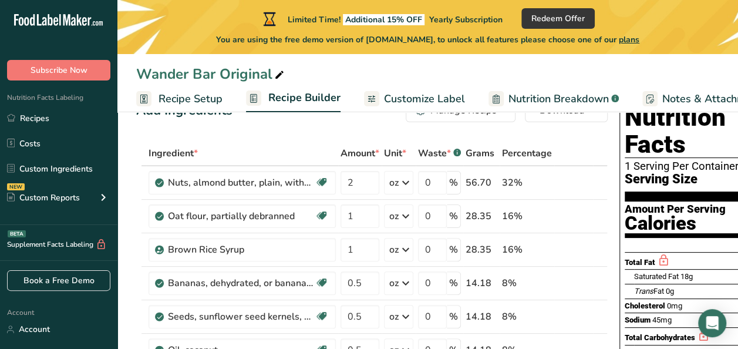
scroll to position [0, 0]
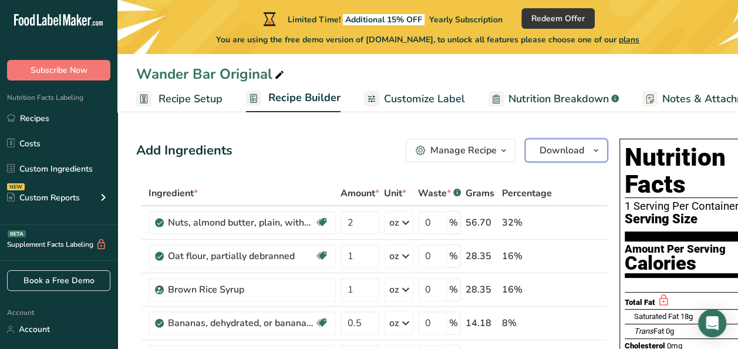
click at [557, 150] on span "Download" at bounding box center [562, 150] width 45 height 14
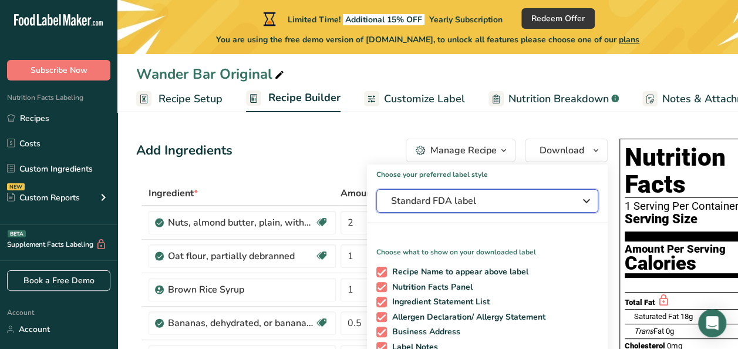
click at [474, 200] on span "Standard FDA label" at bounding box center [479, 201] width 176 height 14
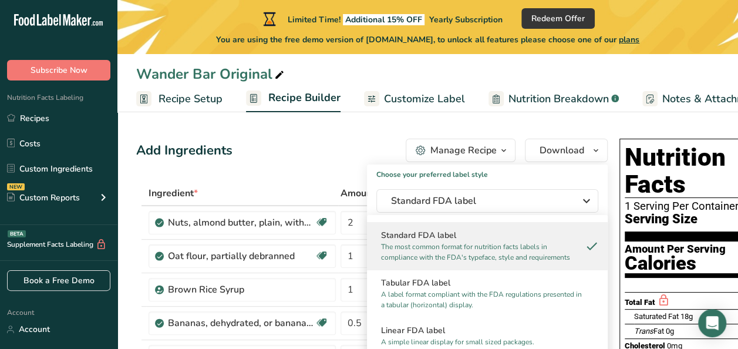
click at [429, 248] on p "The most common format for nutrition facts labels in compliance with the FDA's …" at bounding box center [482, 251] width 202 height 21
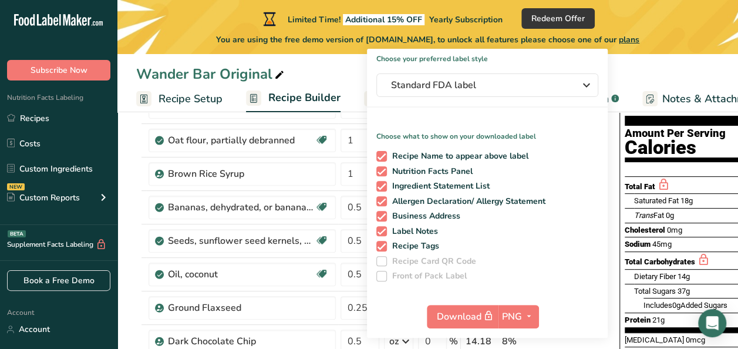
scroll to position [127, 0]
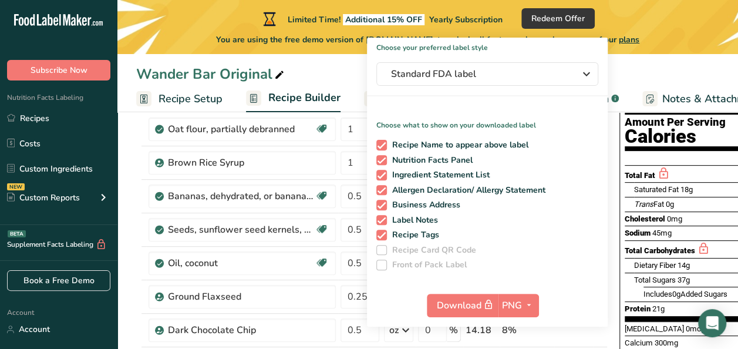
click at [626, 65] on div "Wander Bar Original" at bounding box center [427, 73] width 621 height 21
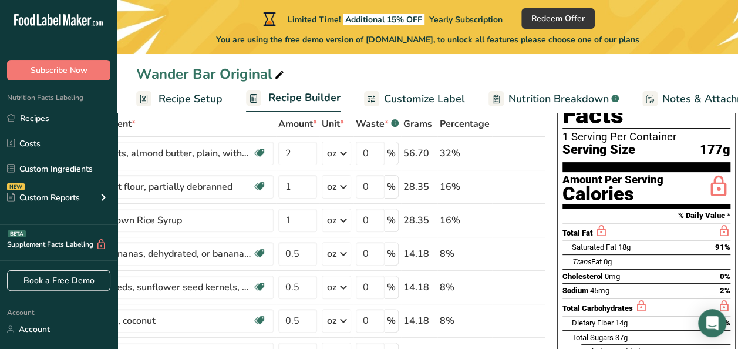
scroll to position [0, 0]
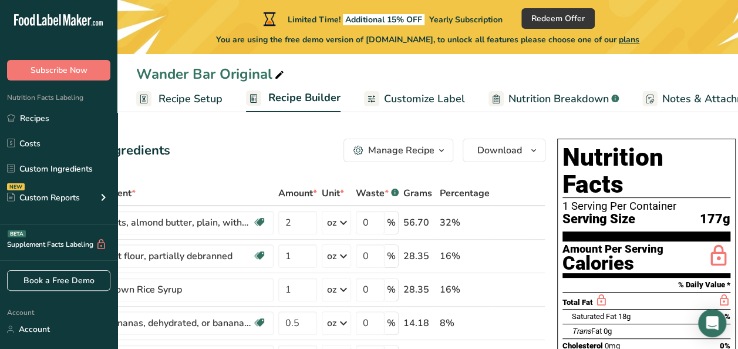
click at [403, 100] on span "Customize Label" at bounding box center [424, 99] width 81 height 16
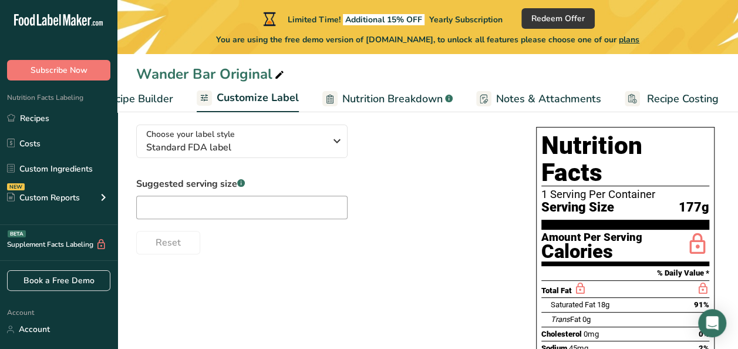
scroll to position [98, 0]
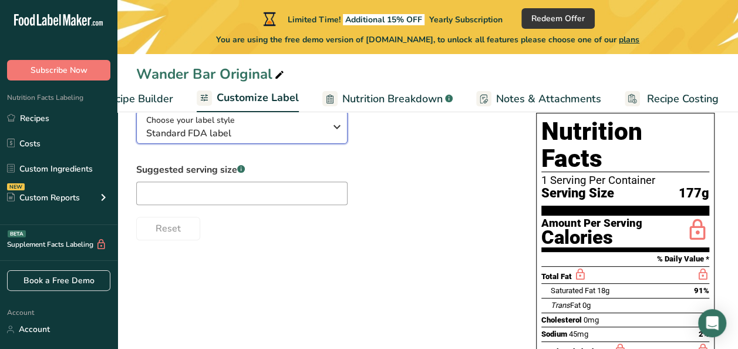
click at [321, 126] on div "Choose your label style Standard FDA label" at bounding box center [235, 127] width 179 height 26
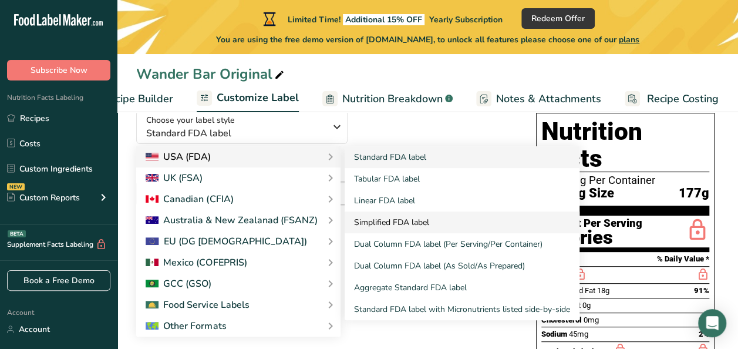
click at [373, 227] on link "Simplified FDA label" at bounding box center [462, 222] width 235 height 22
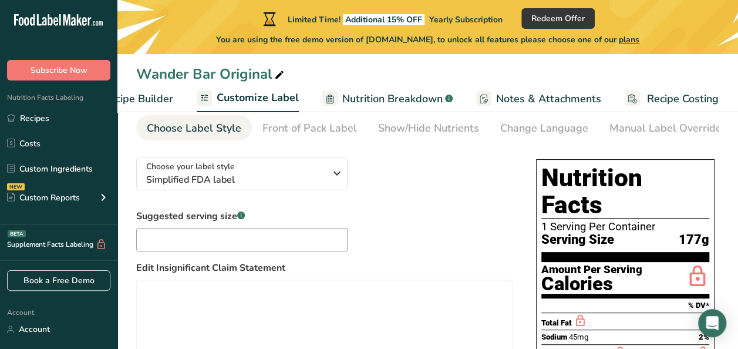
scroll to position [33, 0]
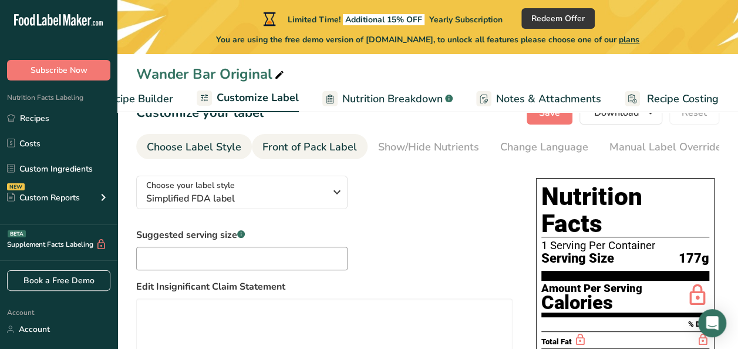
click at [303, 150] on div "Front of Pack Label" at bounding box center [309, 147] width 95 height 16
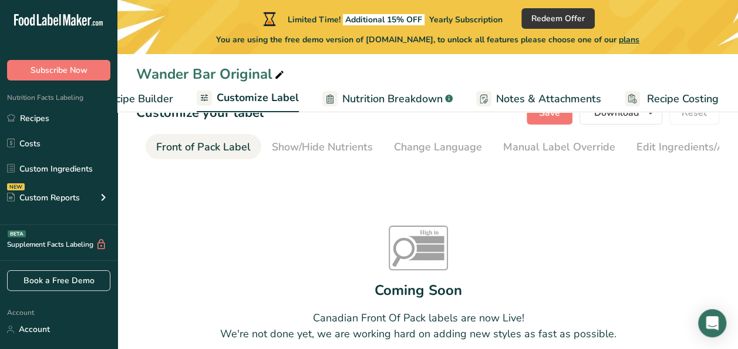
scroll to position [0, 114]
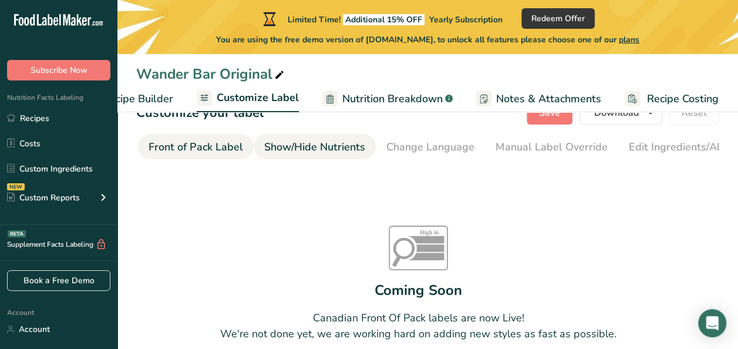
click at [316, 150] on div "Show/Hide Nutrients" at bounding box center [314, 147] width 101 height 16
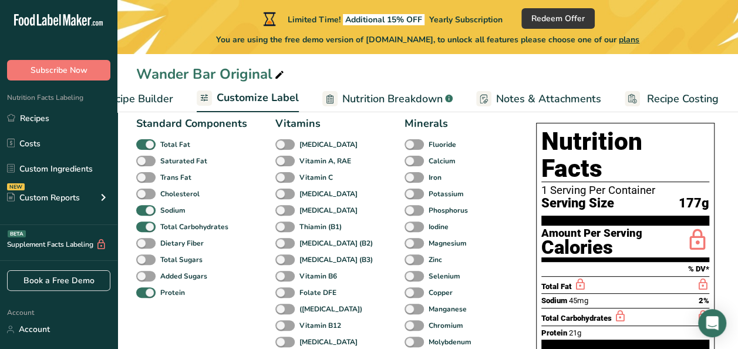
scroll to position [89, 0]
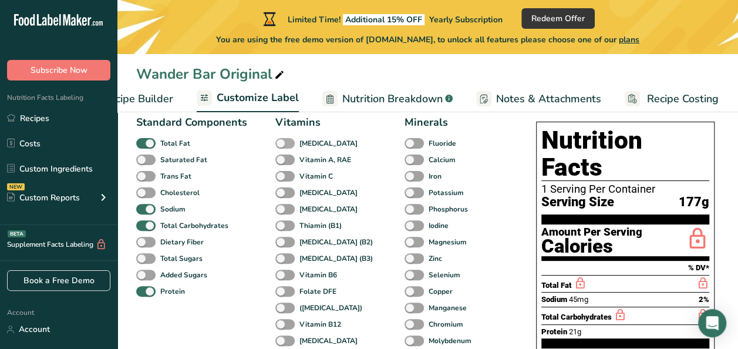
click at [284, 144] on span at bounding box center [284, 143] width 19 height 11
click at [283, 144] on input "[MEDICAL_DATA]" at bounding box center [279, 143] width 8 height 8
checkbox input "true"
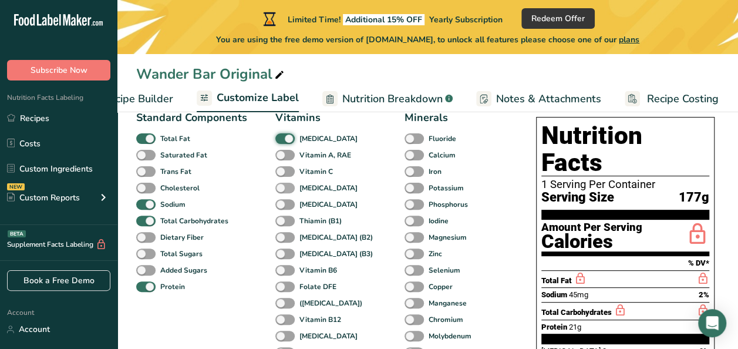
scroll to position [96, 0]
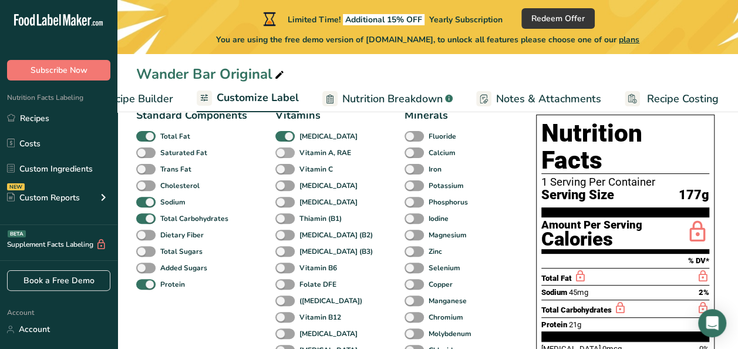
click at [283, 153] on span at bounding box center [284, 152] width 19 height 11
click at [283, 153] on input "Vitamin A, RAE" at bounding box center [279, 153] width 8 height 8
checkbox input "true"
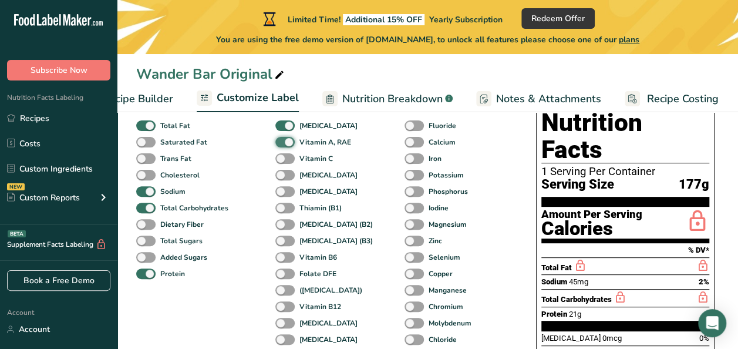
scroll to position [109, 0]
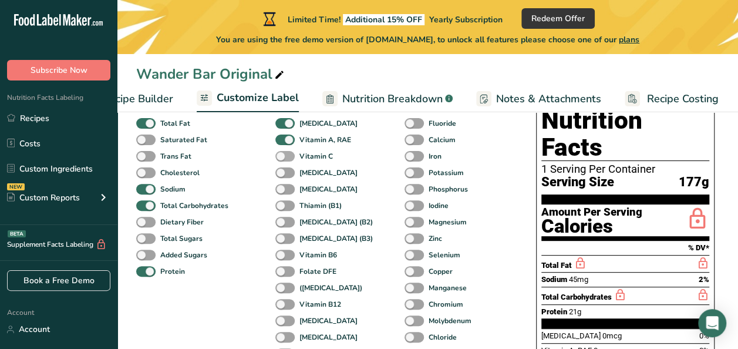
click at [282, 156] on span at bounding box center [284, 156] width 19 height 11
click at [282, 156] on input "Vitamin C" at bounding box center [279, 156] width 8 height 8
checkbox input "true"
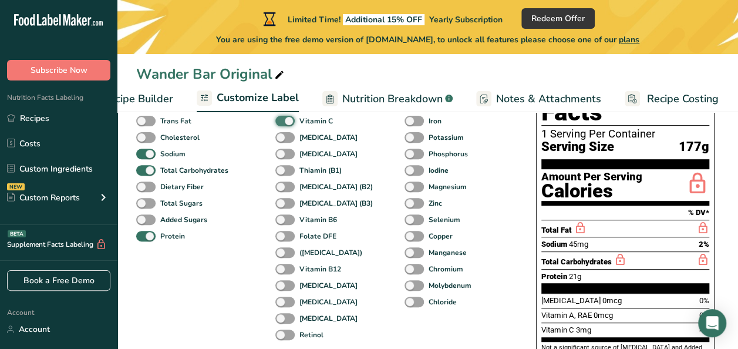
scroll to position [150, 0]
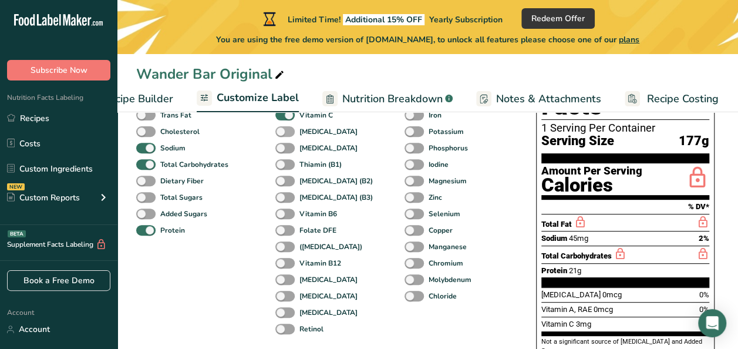
click at [280, 136] on span at bounding box center [284, 131] width 19 height 11
click at [280, 135] on input "[MEDICAL_DATA]" at bounding box center [279, 131] width 8 height 8
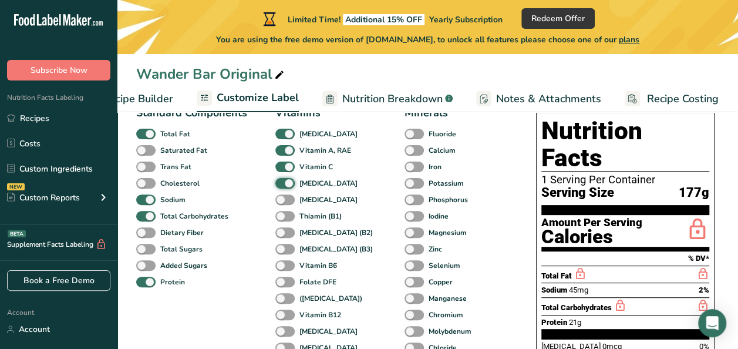
scroll to position [95, 0]
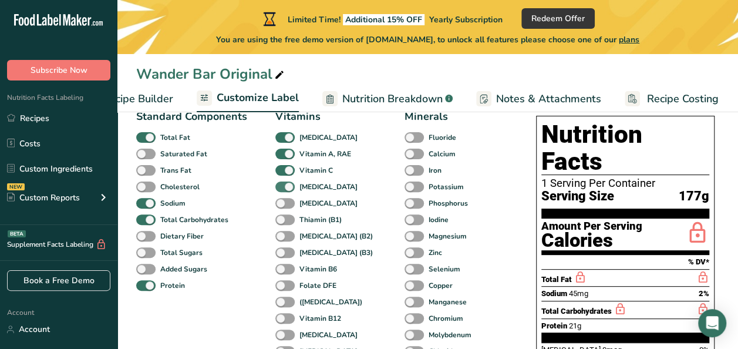
click at [286, 186] on span at bounding box center [284, 186] width 19 height 11
click at [283, 186] on input "[MEDICAL_DATA]" at bounding box center [279, 187] width 8 height 8
checkbox input "false"
click at [287, 174] on span at bounding box center [284, 170] width 19 height 11
click at [283, 174] on input "Vitamin C" at bounding box center [279, 170] width 8 height 8
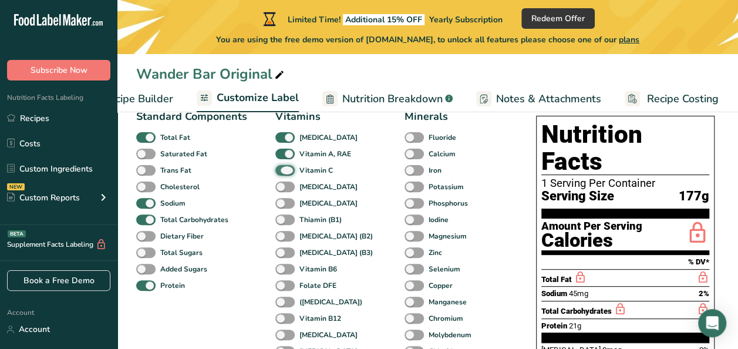
checkbox input "false"
click at [286, 159] on span at bounding box center [284, 154] width 19 height 11
click at [283, 157] on input "Vitamin A, RAE" at bounding box center [279, 154] width 8 height 8
checkbox input "false"
click at [287, 141] on span at bounding box center [284, 137] width 19 height 11
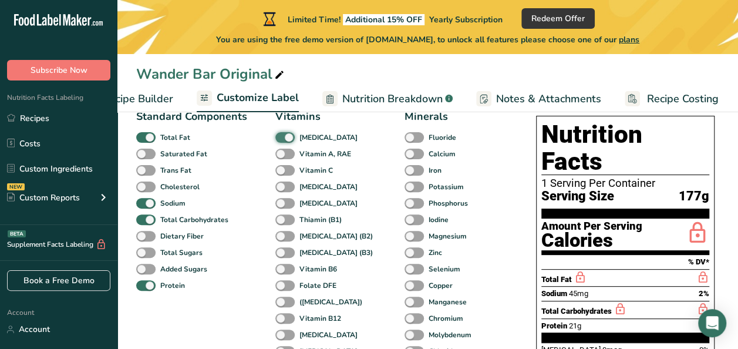
click at [283, 141] on input "[MEDICAL_DATA]" at bounding box center [279, 137] width 8 height 8
checkbox input "false"
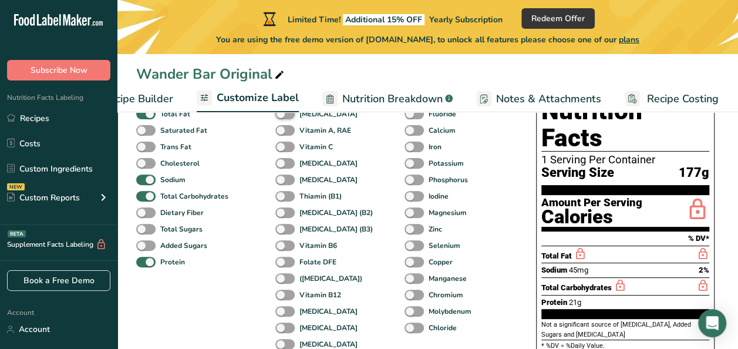
scroll to position [117, 0]
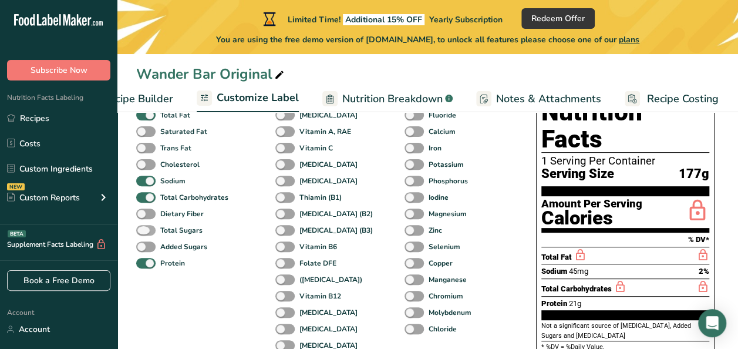
click at [143, 235] on span at bounding box center [145, 230] width 19 height 11
click at [143, 234] on input "Total Sugars" at bounding box center [140, 230] width 8 height 8
checkbox input "true"
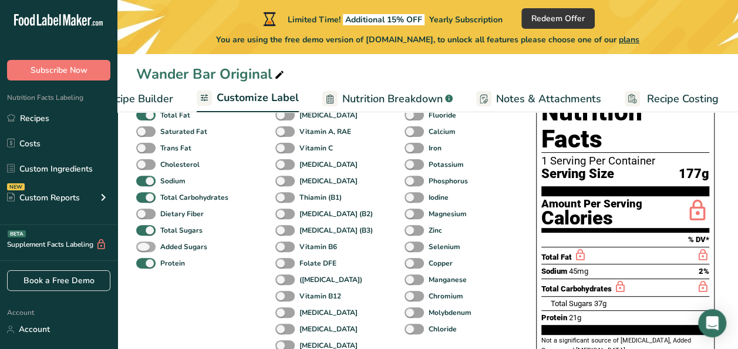
click at [144, 247] on span at bounding box center [145, 246] width 19 height 11
click at [144, 247] on input "Added Sugars" at bounding box center [140, 246] width 8 height 8
checkbox input "true"
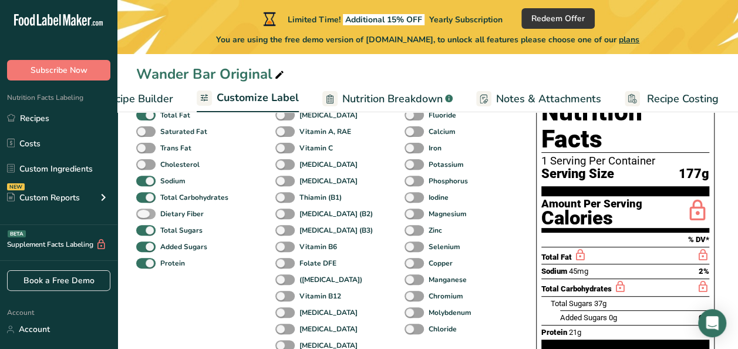
click at [146, 213] on span at bounding box center [145, 213] width 19 height 11
click at [144, 213] on input "Dietary Fiber" at bounding box center [140, 214] width 8 height 8
checkbox input "true"
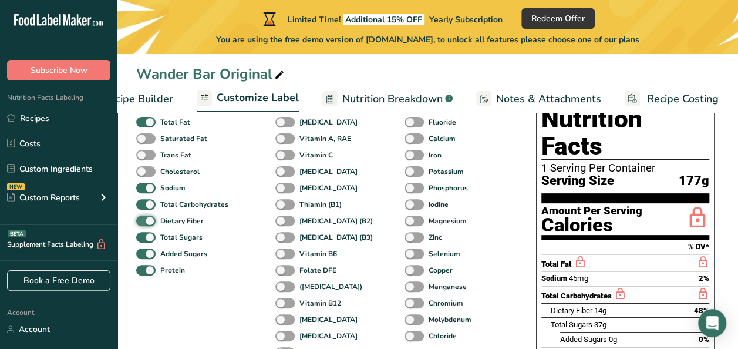
scroll to position [108, 0]
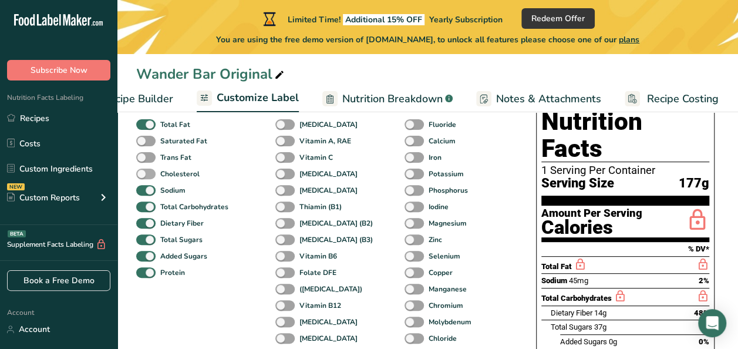
click at [148, 174] on span at bounding box center [145, 173] width 19 height 11
click at [144, 174] on input "Cholesterol" at bounding box center [140, 174] width 8 height 8
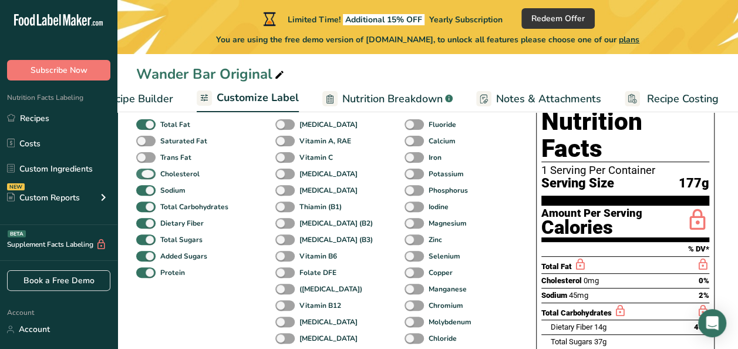
click at [144, 176] on span at bounding box center [145, 173] width 19 height 11
click at [144, 176] on input "Cholesterol" at bounding box center [140, 174] width 8 height 8
checkbox input "false"
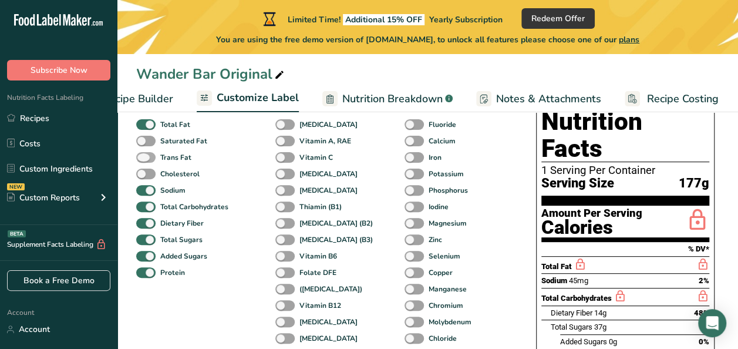
click at [142, 159] on span at bounding box center [145, 157] width 19 height 11
click at [142, 159] on input "Trans Fat" at bounding box center [140, 157] width 8 height 8
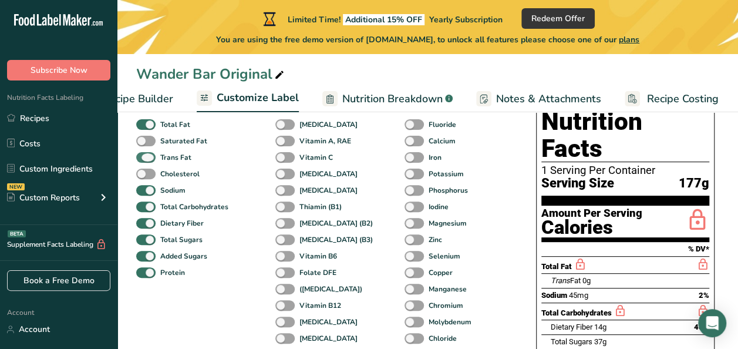
click at [141, 160] on span at bounding box center [145, 157] width 19 height 11
click at [141, 160] on input "Trans Fat" at bounding box center [140, 157] width 8 height 8
checkbox input "false"
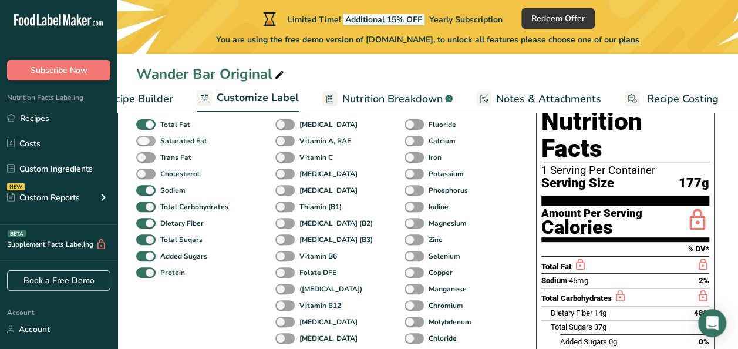
click at [149, 142] on span at bounding box center [145, 141] width 19 height 11
click at [144, 142] on input "Saturated Fat" at bounding box center [140, 141] width 8 height 8
checkbox input "true"
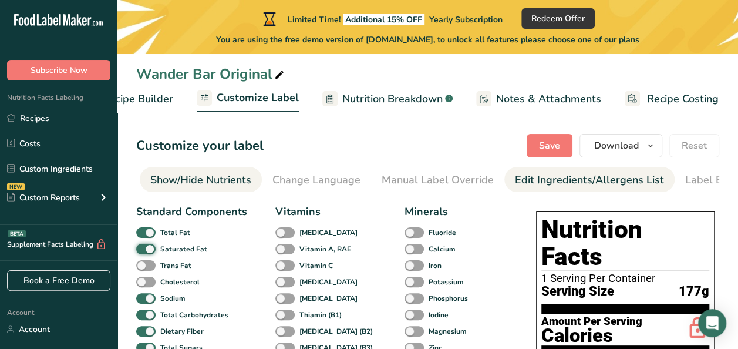
scroll to position [0, 270]
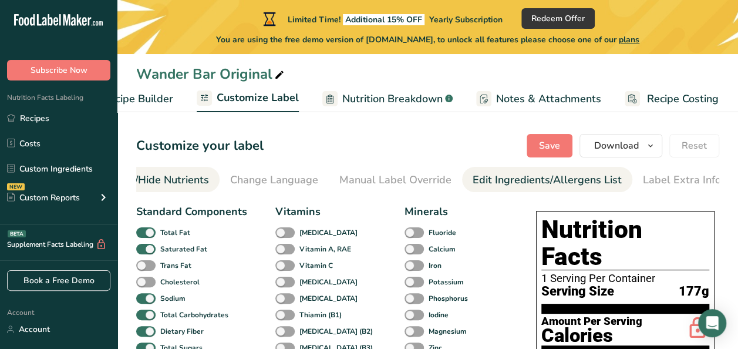
click at [551, 181] on div "Edit Ingredients/Allergens List" at bounding box center [547, 180] width 149 height 16
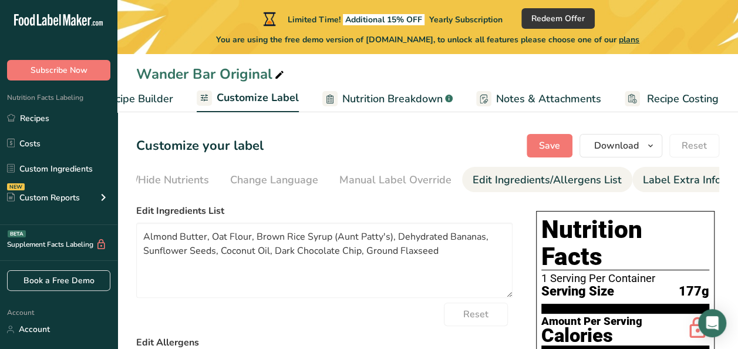
click at [660, 172] on div "Label Extra Info" at bounding box center [682, 180] width 78 height 16
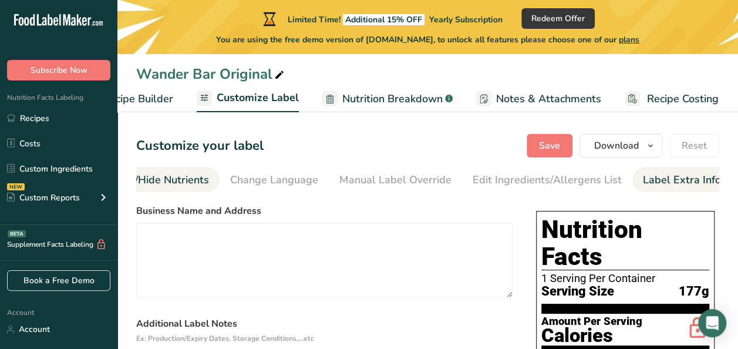
click at [191, 183] on div "Show/Hide Nutrients" at bounding box center [158, 180] width 101 height 16
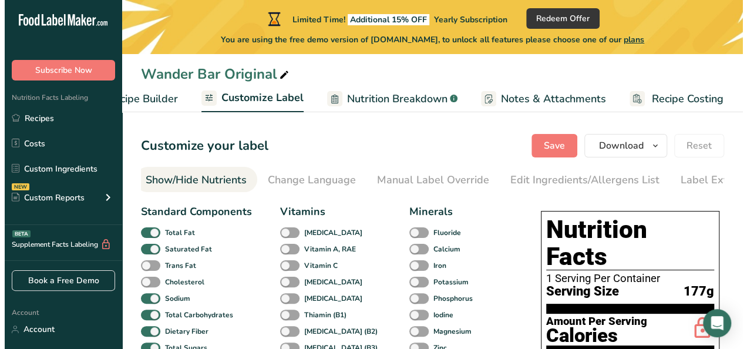
scroll to position [0, 228]
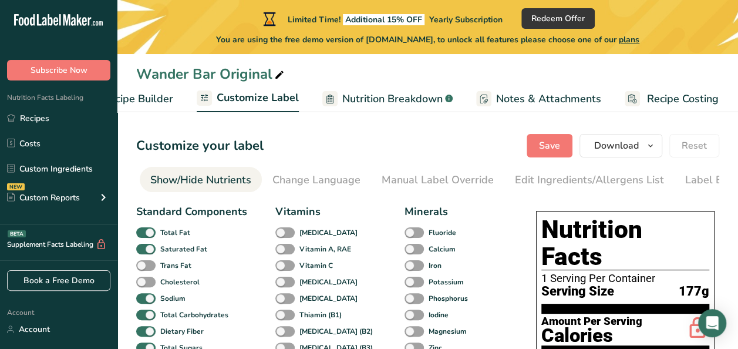
click at [518, 95] on span "Notes & Attachments" at bounding box center [548, 99] width 105 height 16
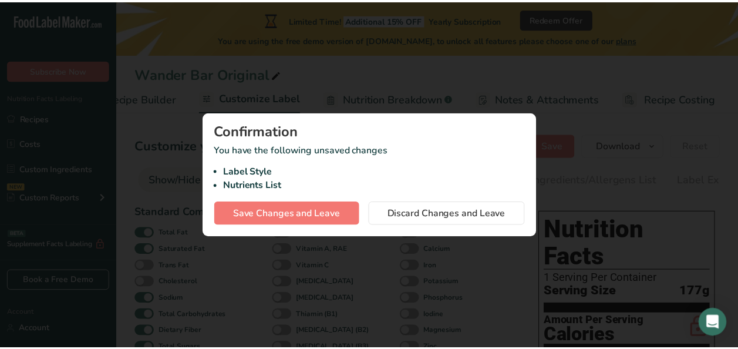
scroll to position [0, 156]
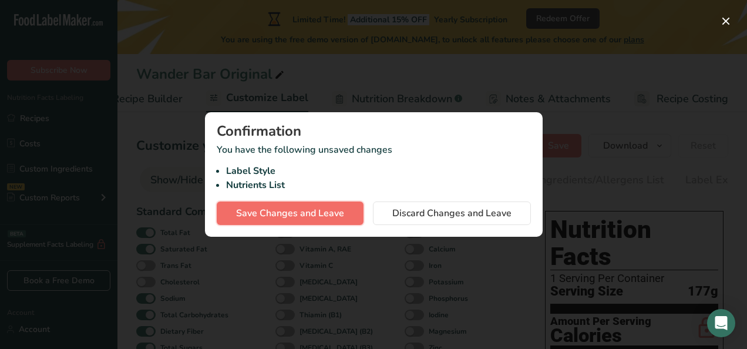
click at [303, 212] on span "Save Changes and Leave" at bounding box center [290, 213] width 108 height 14
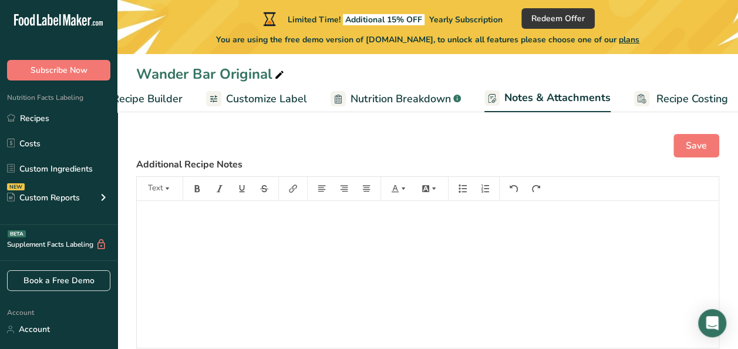
click at [642, 93] on rect at bounding box center [641, 98] width 15 height 15
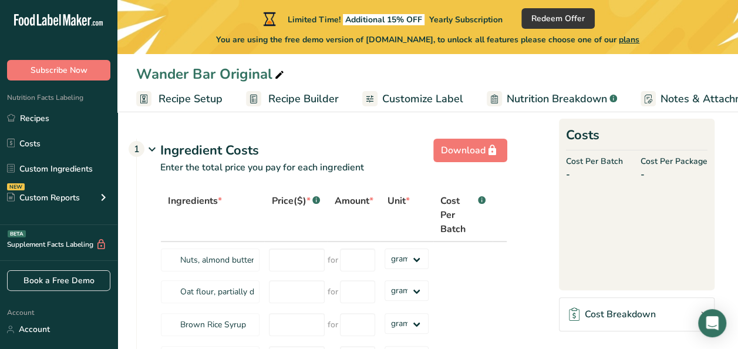
click at [188, 99] on span "Recipe Setup" at bounding box center [191, 99] width 64 height 16
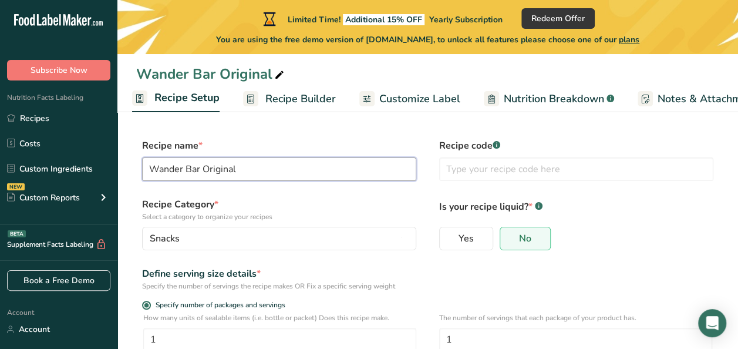
drag, startPoint x: 339, startPoint y: 166, endPoint x: 204, endPoint y: 171, distance: 134.5
click at [204, 171] on input "Wander Bar Original" at bounding box center [279, 168] width 274 height 23
type input "Wander Bar Chocolate Banana"
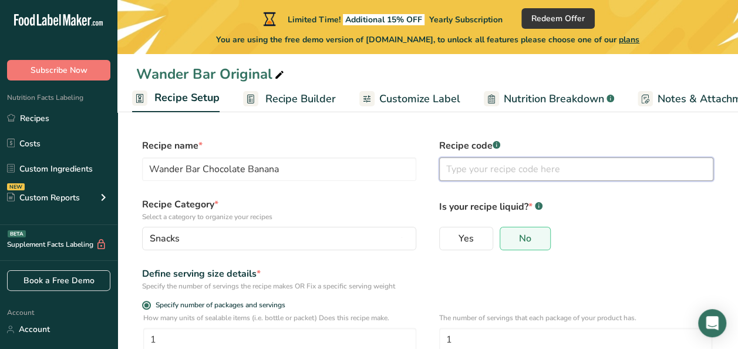
click at [458, 175] on input "text" at bounding box center [576, 168] width 274 height 23
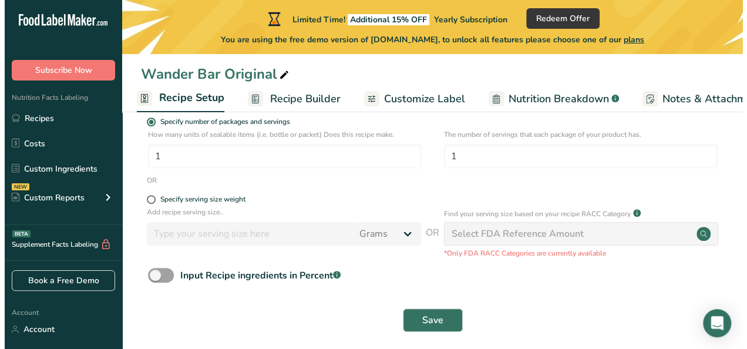
scroll to position [192, 0]
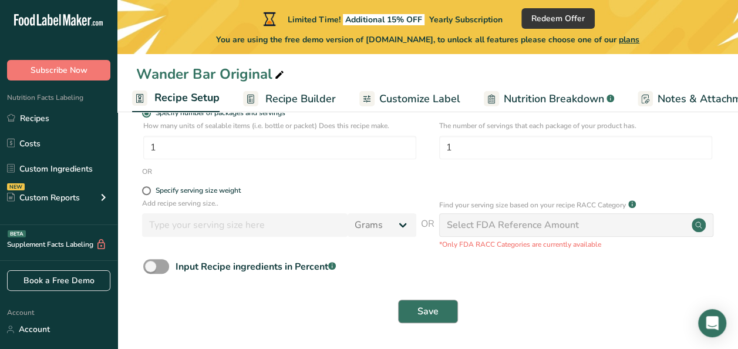
type input "WB ChBa"
click at [432, 316] on span "Save" at bounding box center [427, 311] width 21 height 14
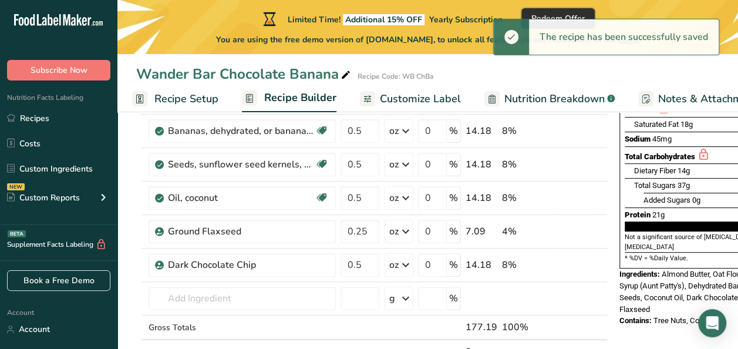
click at [554, 11] on button "Redeem Offer" at bounding box center [557, 18] width 73 height 21
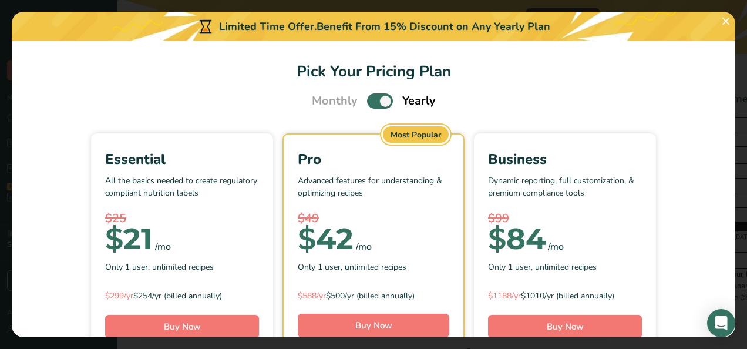
click at [367, 97] on span "Pick Your Pricing Plan Modal" at bounding box center [380, 100] width 26 height 15
click at [367, 97] on input "Pick Your Pricing Plan Modal" at bounding box center [371, 101] width 8 height 8
checkbox input "false"
